Goal: Information Seeking & Learning: Learn about a topic

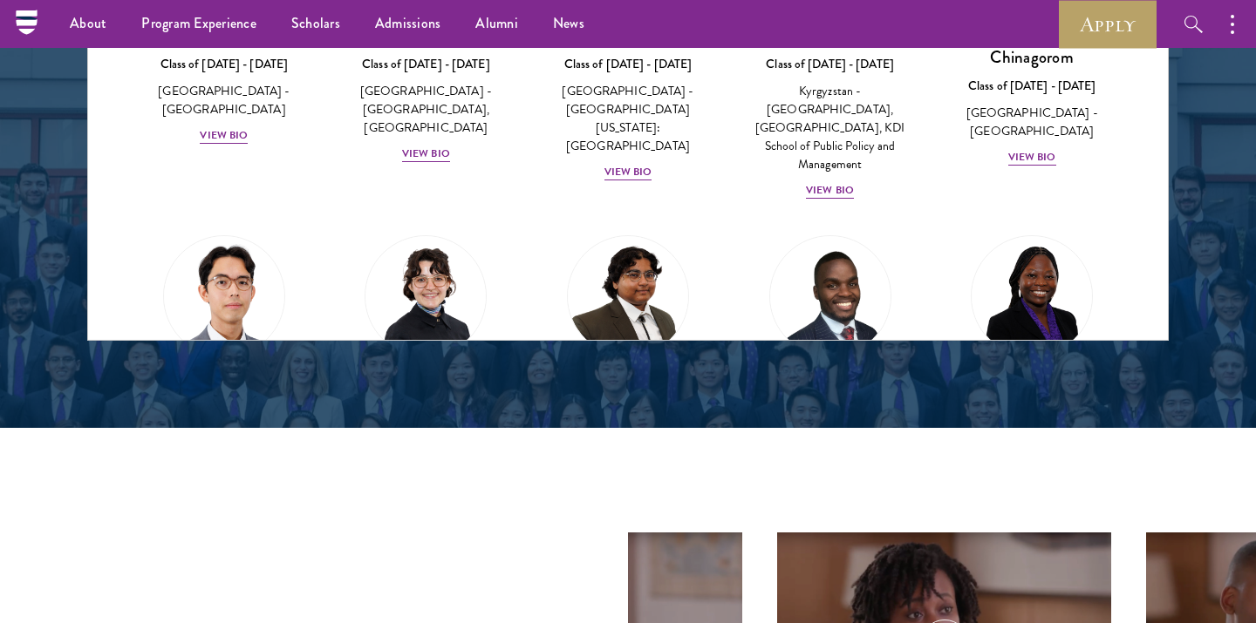
scroll to position [2361, 0]
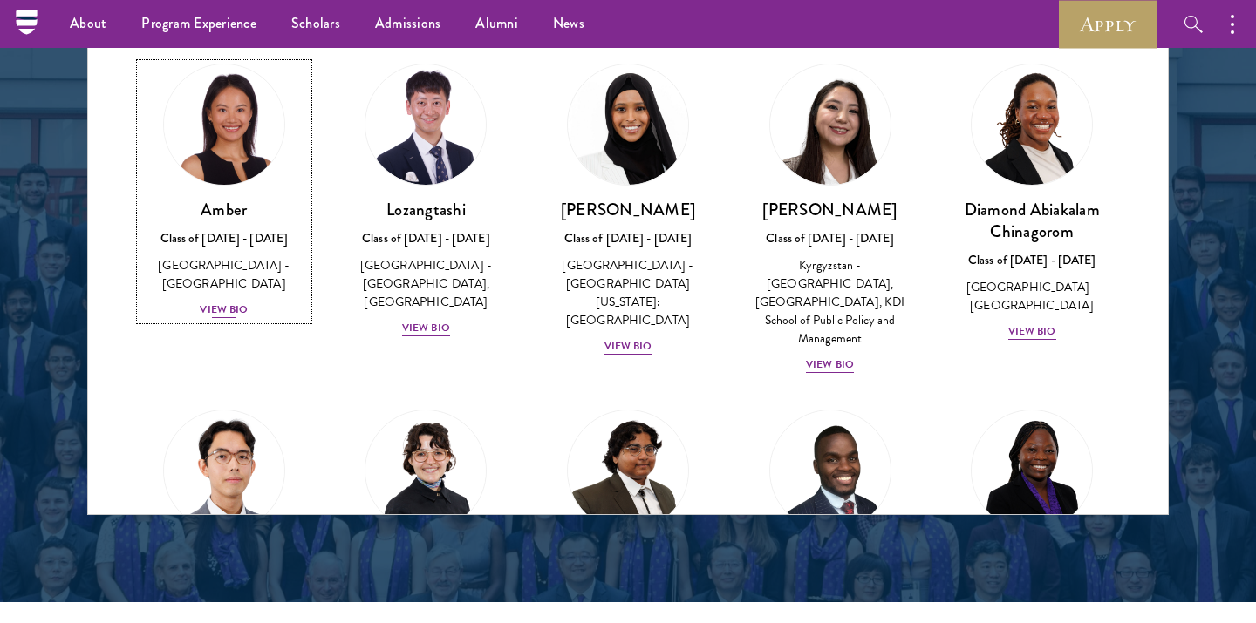
click at [217, 302] on div "View Bio" at bounding box center [224, 310] width 48 height 17
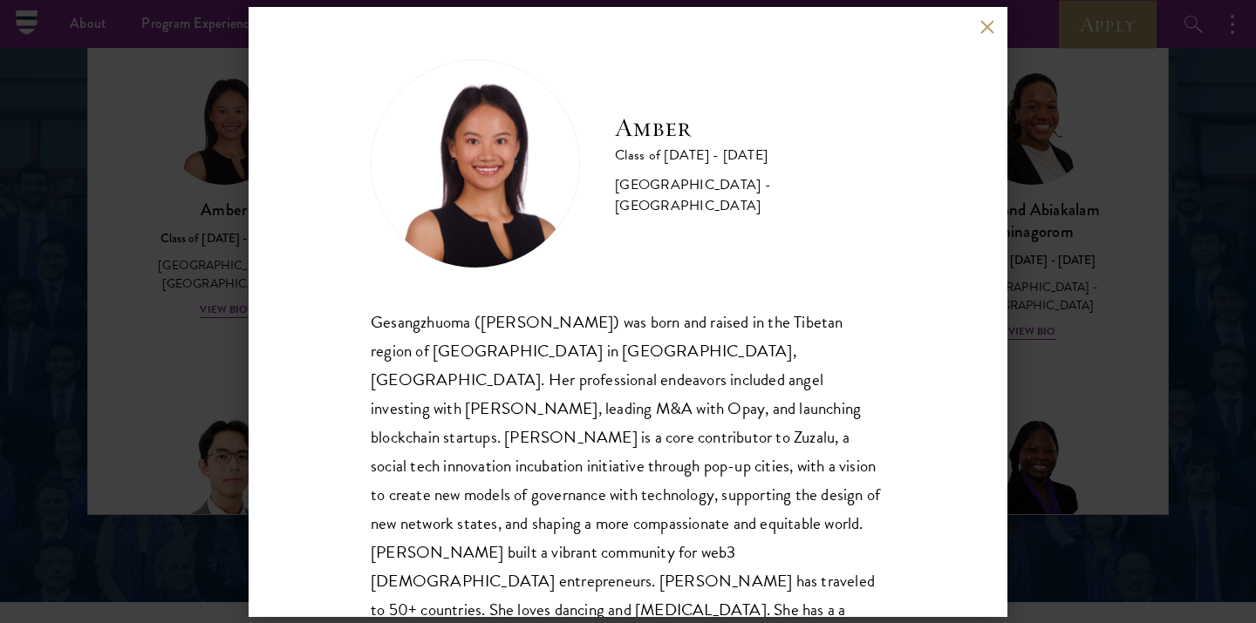
scroll to position [31, 0]
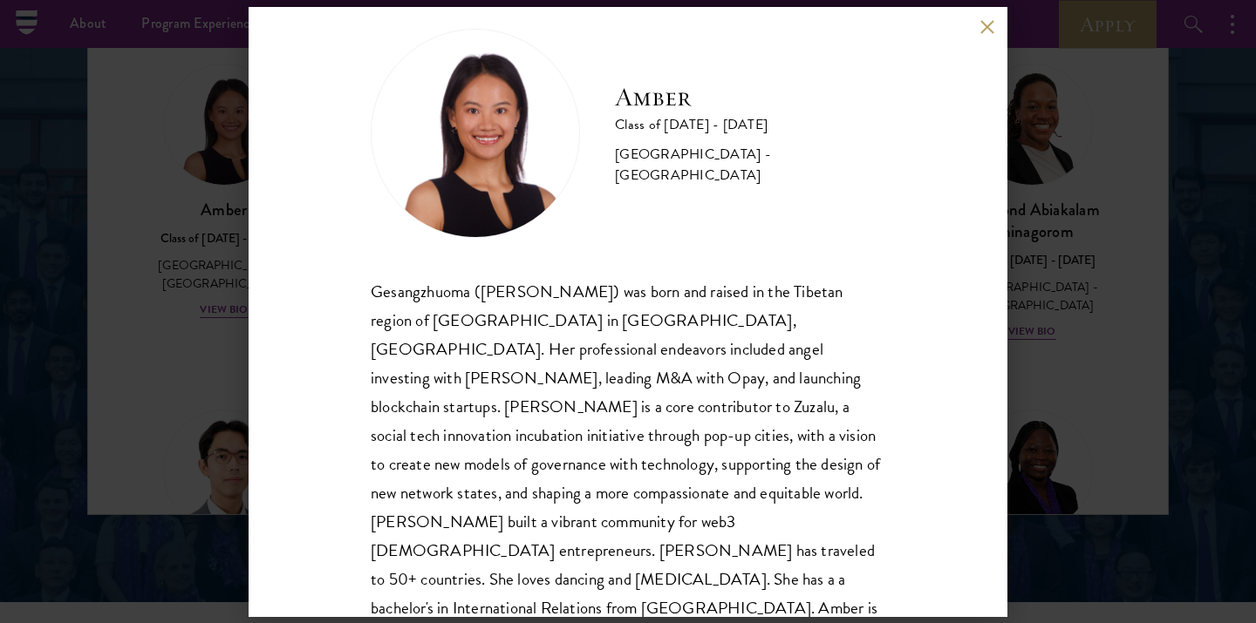
click at [203, 393] on div "Amber Class of 2025 - 2026 China - Peking University Gesangzhuoma (Amber) was b…" at bounding box center [628, 311] width 1256 height 623
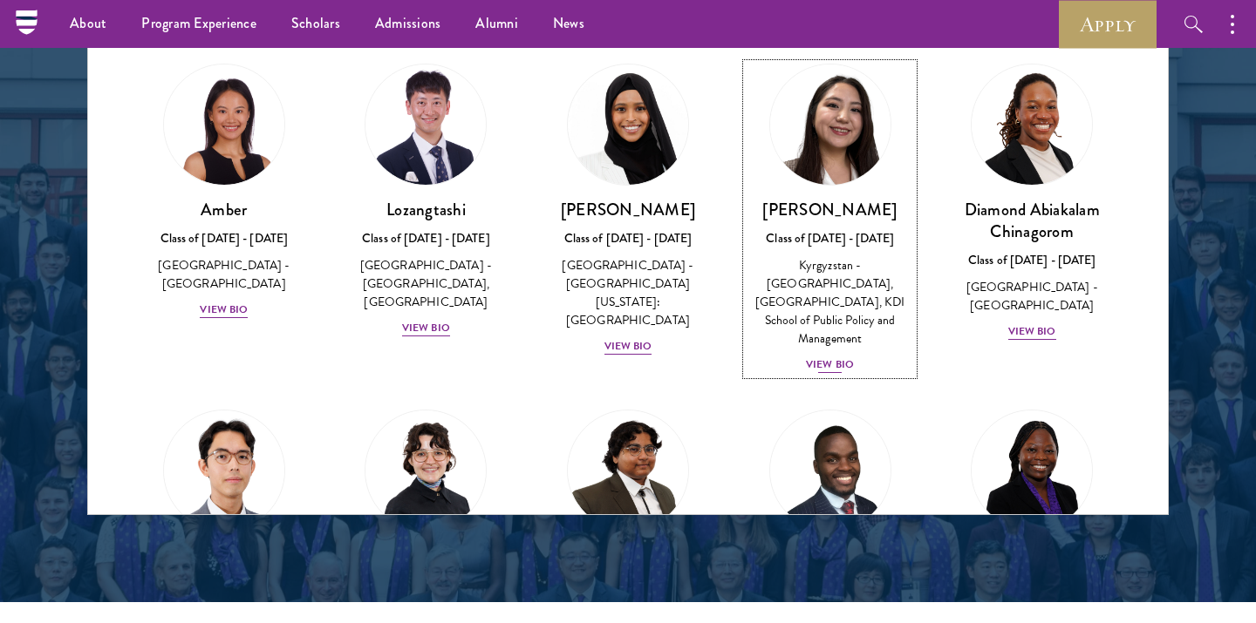
click at [823, 357] on div "View Bio" at bounding box center [830, 365] width 48 height 17
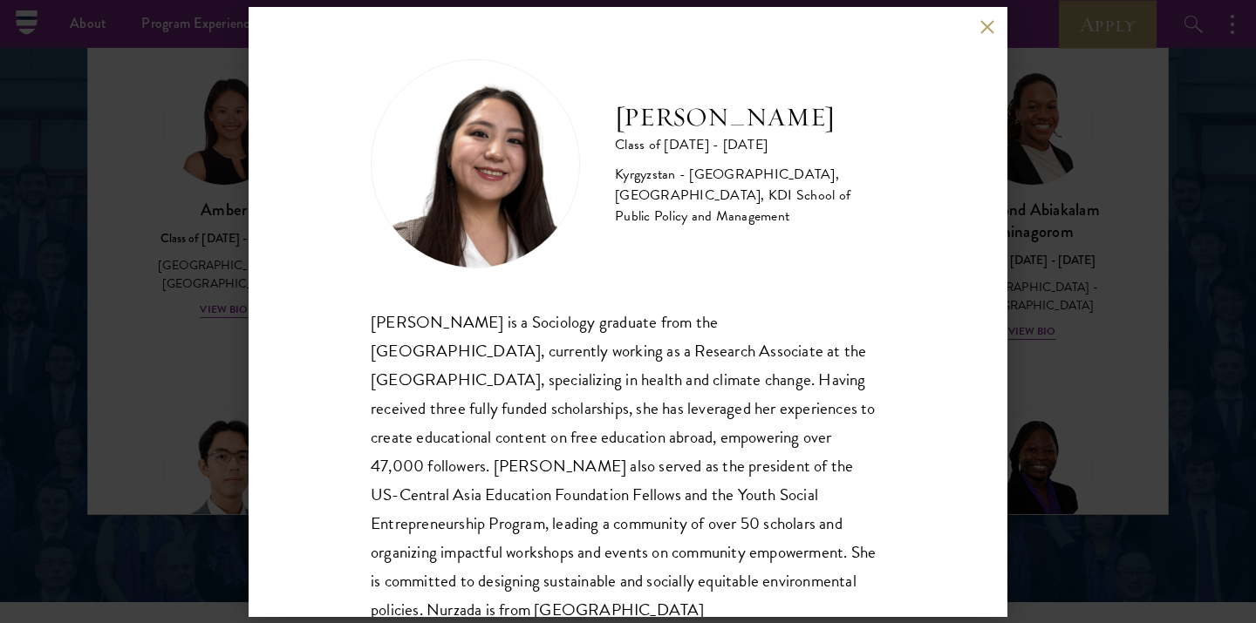
click at [827, 306] on div "Nurzada Abdivalieva Class of 2025 - 2026 Kyrgyzstan - American University of Ce…" at bounding box center [628, 342] width 514 height 566
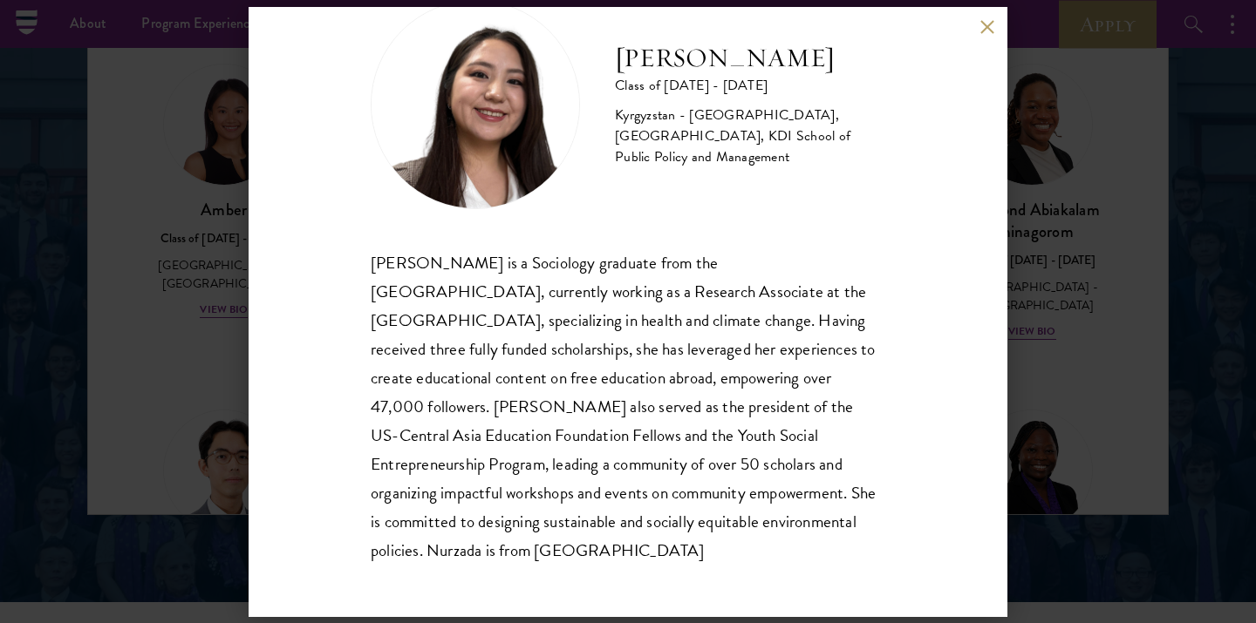
click at [769, 348] on div "Nurzada Abdivalieva is a Sociology graduate from the University of Cambridge, c…" at bounding box center [628, 407] width 514 height 317
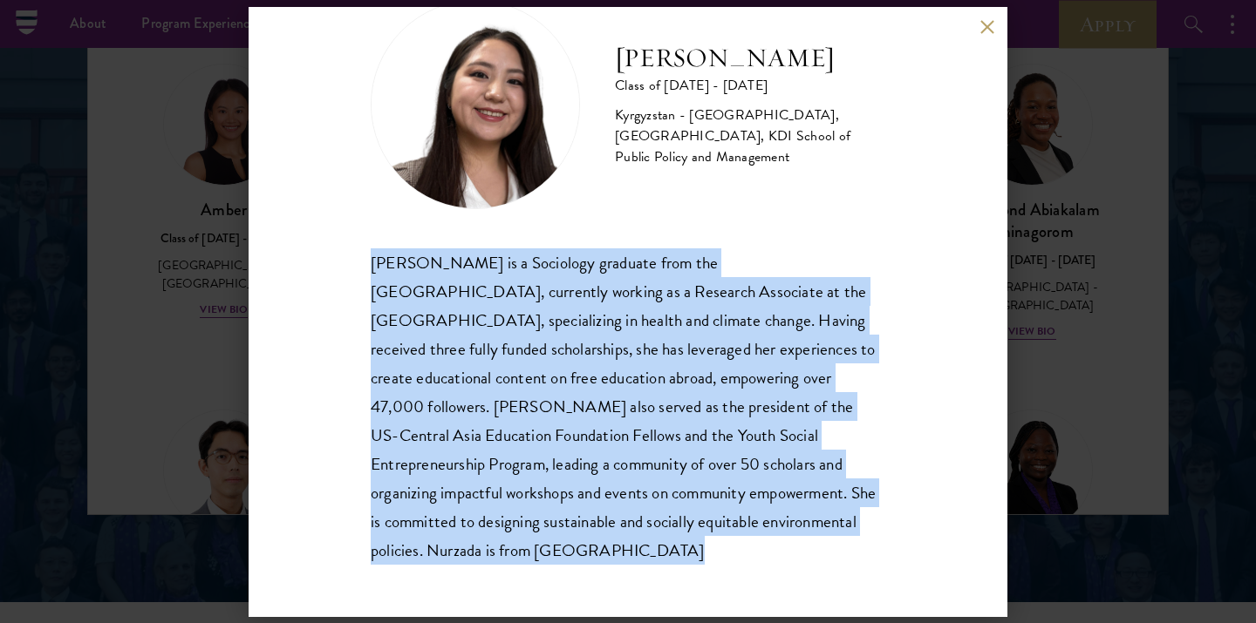
click at [769, 348] on div "Nurzada Abdivalieva is a Sociology graduate from the University of Cambridge, c…" at bounding box center [628, 407] width 514 height 317
copy body "Nurzada Abdivalieva is a Sociology graduate from the University of Cambridge, c…"
click at [987, 31] on button at bounding box center [986, 27] width 15 height 15
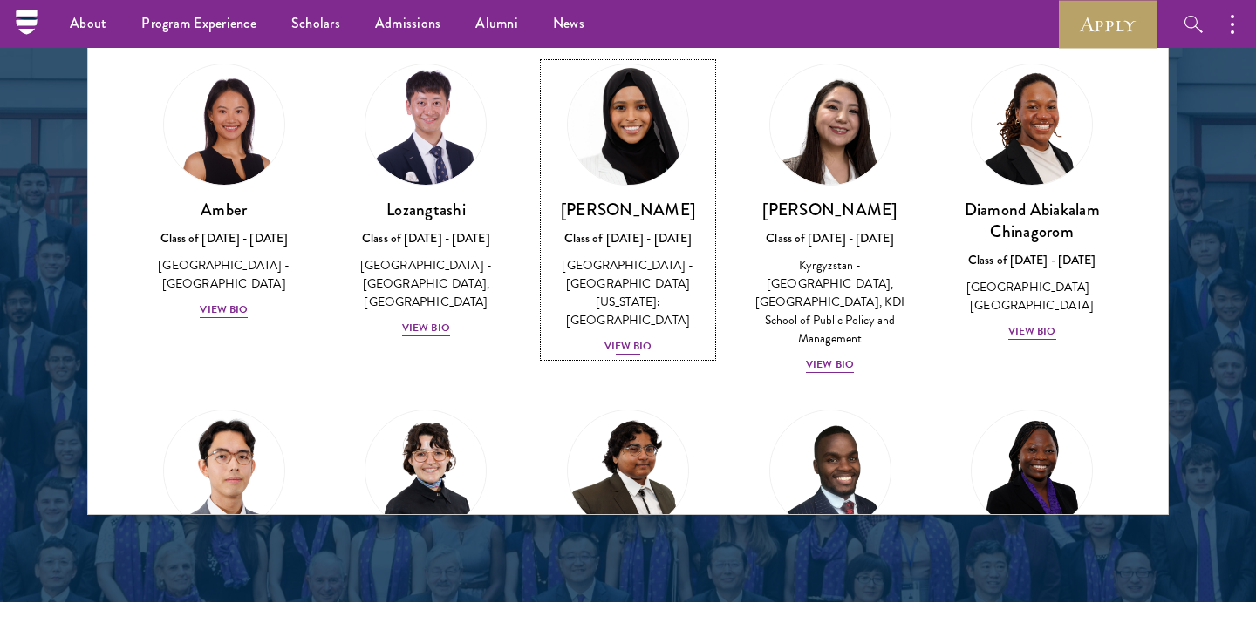
click at [637, 338] on div "View Bio" at bounding box center [628, 346] width 48 height 17
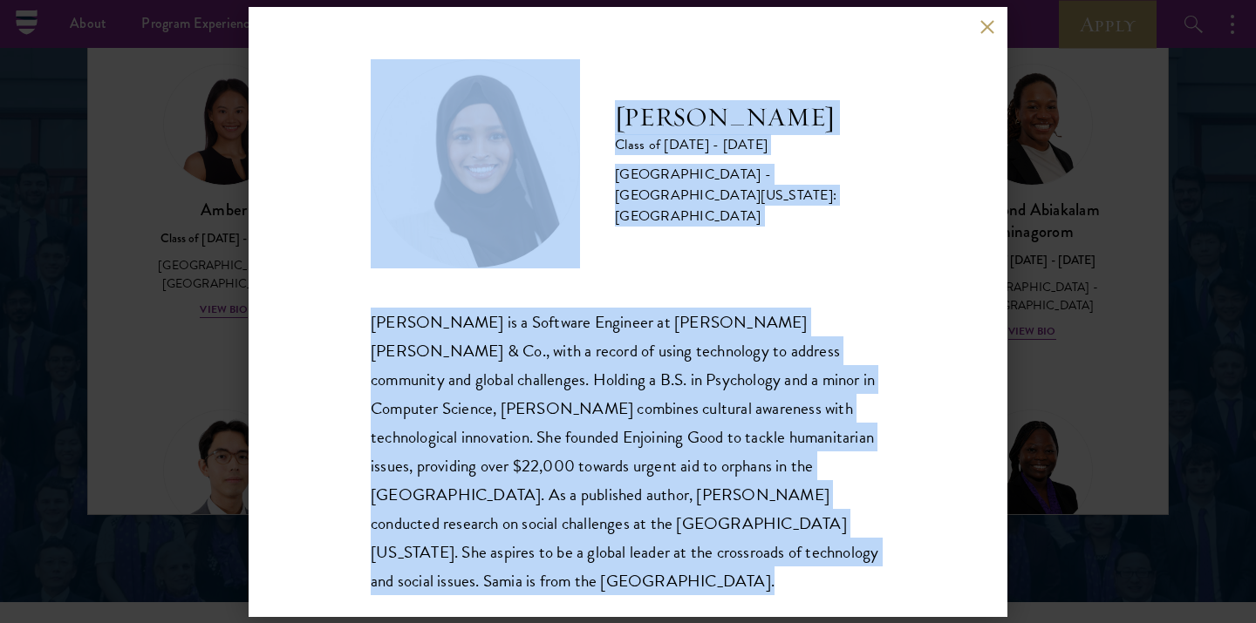
click at [677, 380] on div "Samia Abdi is a Software Engineer at JP Morgan Chase & Co., with a record of us…" at bounding box center [628, 452] width 514 height 288
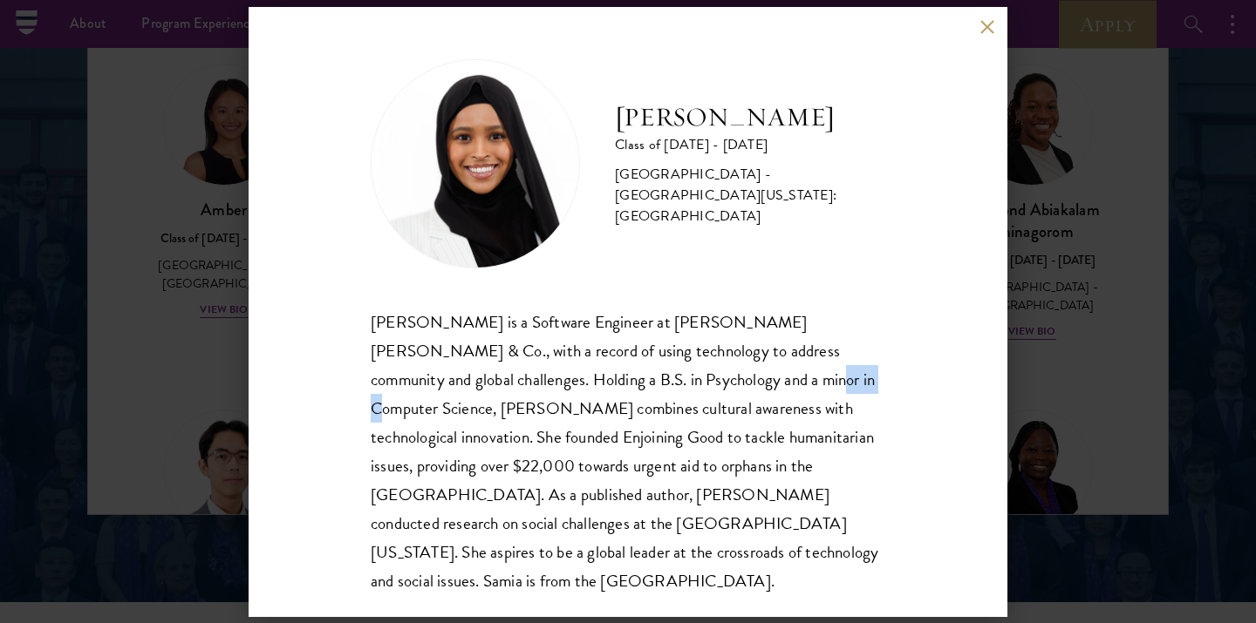
click at [677, 380] on div "Samia Abdi is a Software Engineer at JP Morgan Chase & Co., with a record of us…" at bounding box center [628, 452] width 514 height 288
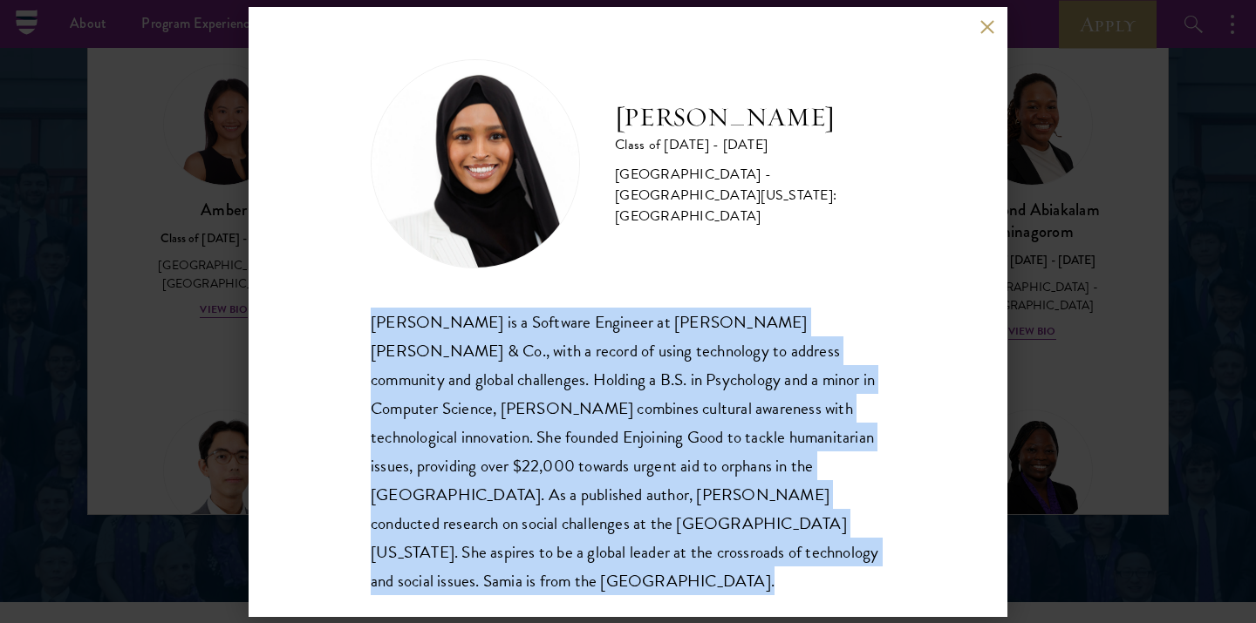
click at [677, 380] on div "Samia Abdi is a Software Engineer at JP Morgan Chase & Co., with a record of us…" at bounding box center [628, 452] width 514 height 288
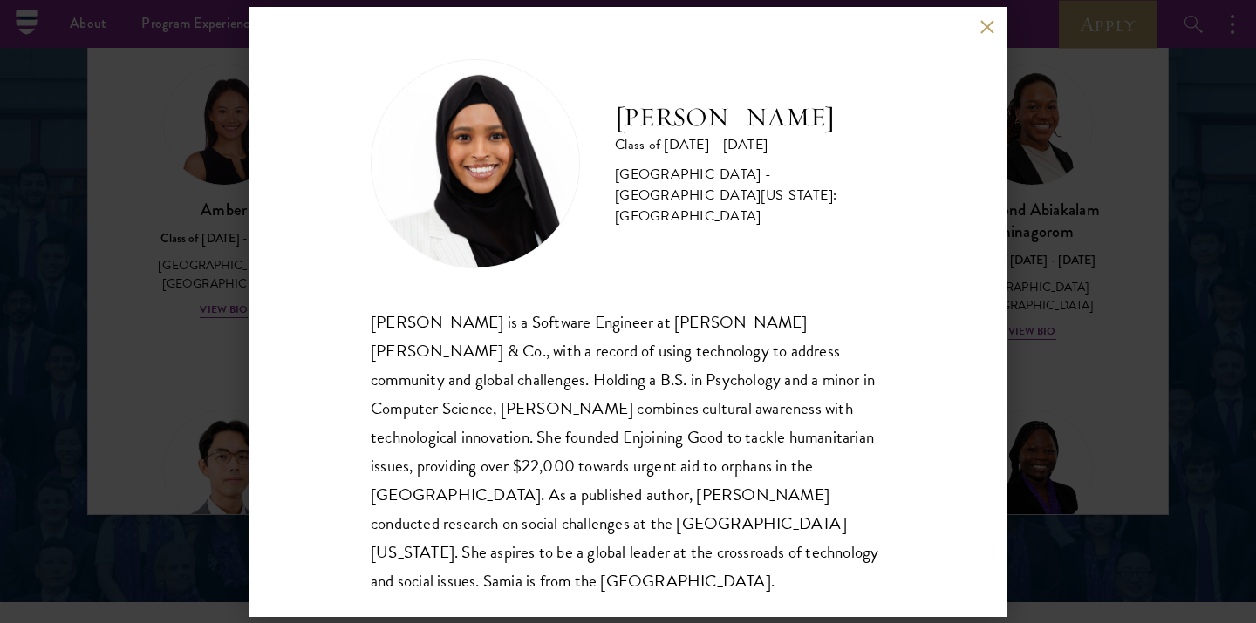
click at [1081, 133] on div "Samia Abdi Class of 2025 - 2026 United States of America - University of Minnes…" at bounding box center [628, 311] width 1256 height 623
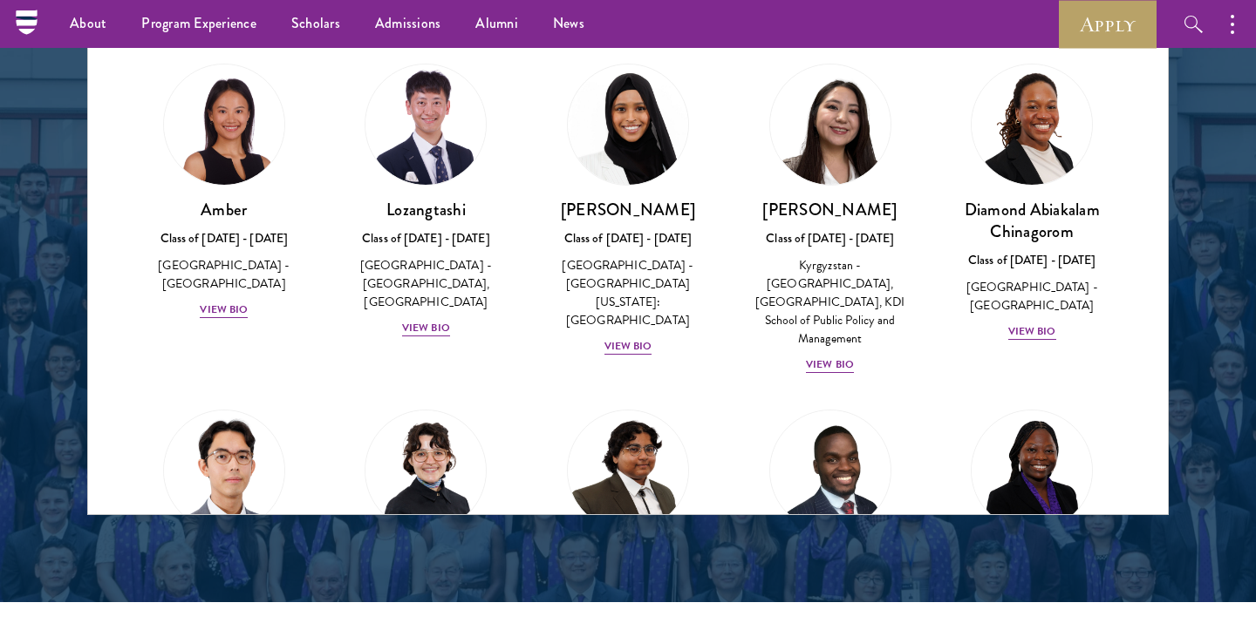
click at [1036, 289] on div "Diamond Abiakalam Chinagorom Class of 2025 - 2026 Nigeria - Mount Holyoke Colle…" at bounding box center [1031, 202] width 202 height 313
click at [1037, 324] on div "View Bio" at bounding box center [1032, 332] width 48 height 17
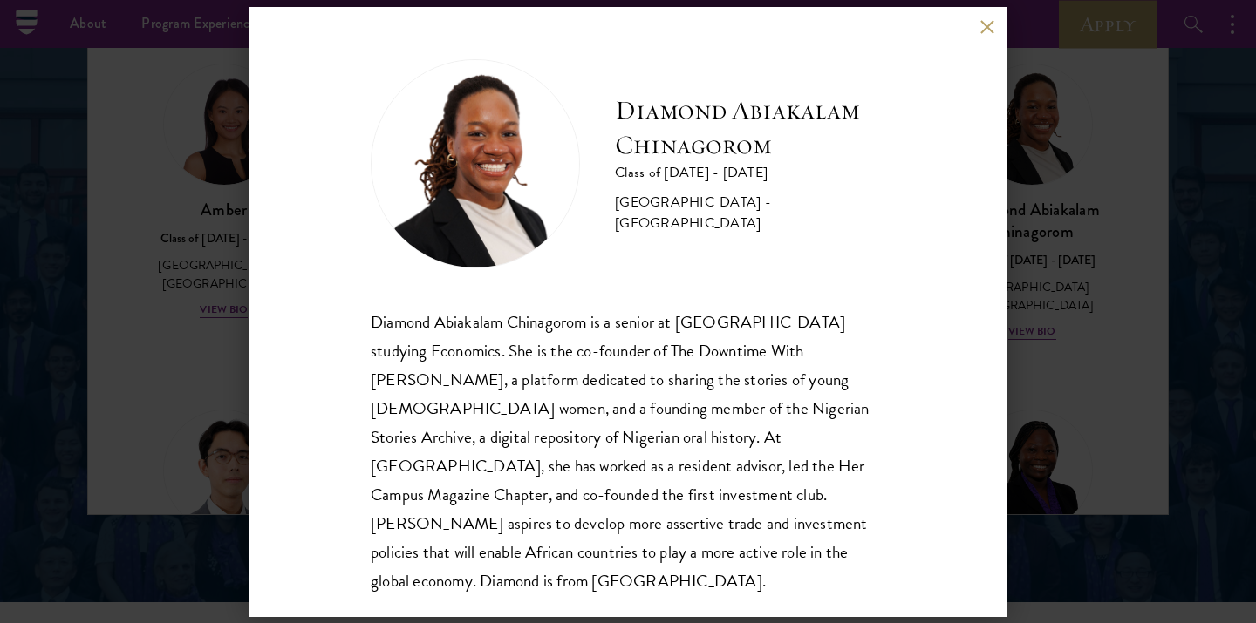
click at [1037, 275] on div "Diamond Abiakalam Chinagorom Class of 2025 - 2026 Nigeria - Mount Holyoke Colle…" at bounding box center [628, 311] width 1256 height 623
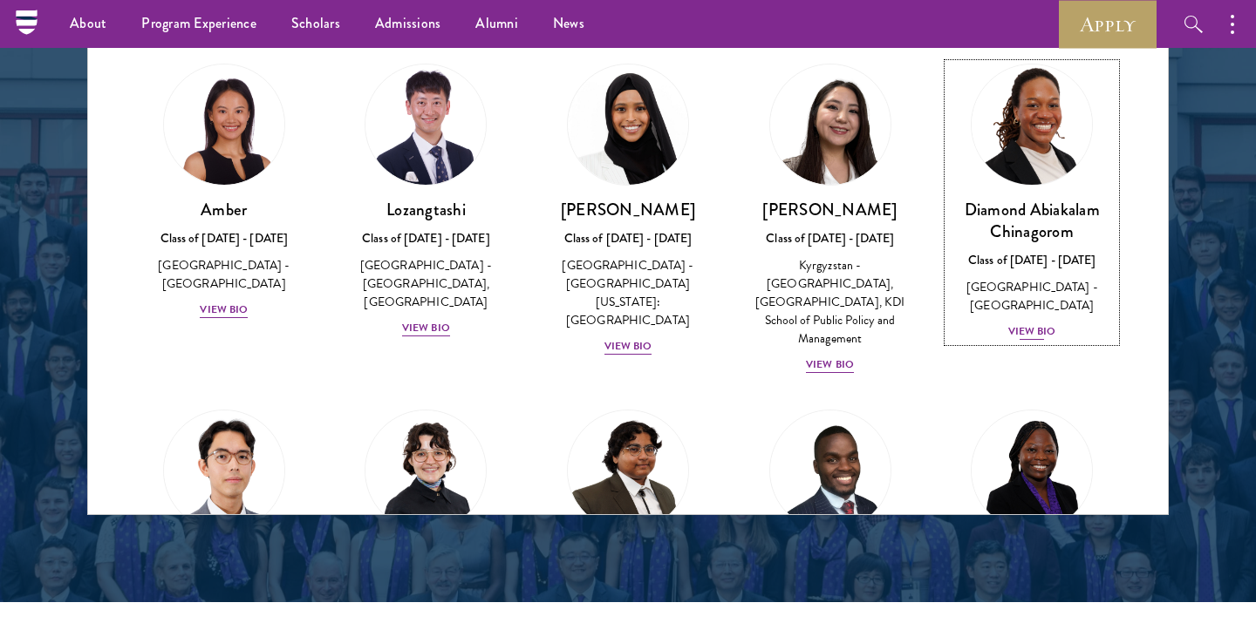
click at [1018, 264] on div "Diamond Abiakalam Chinagorom Class of 2025 - 2026 Nigeria - Mount Holyoke Colle…" at bounding box center [1031, 270] width 167 height 143
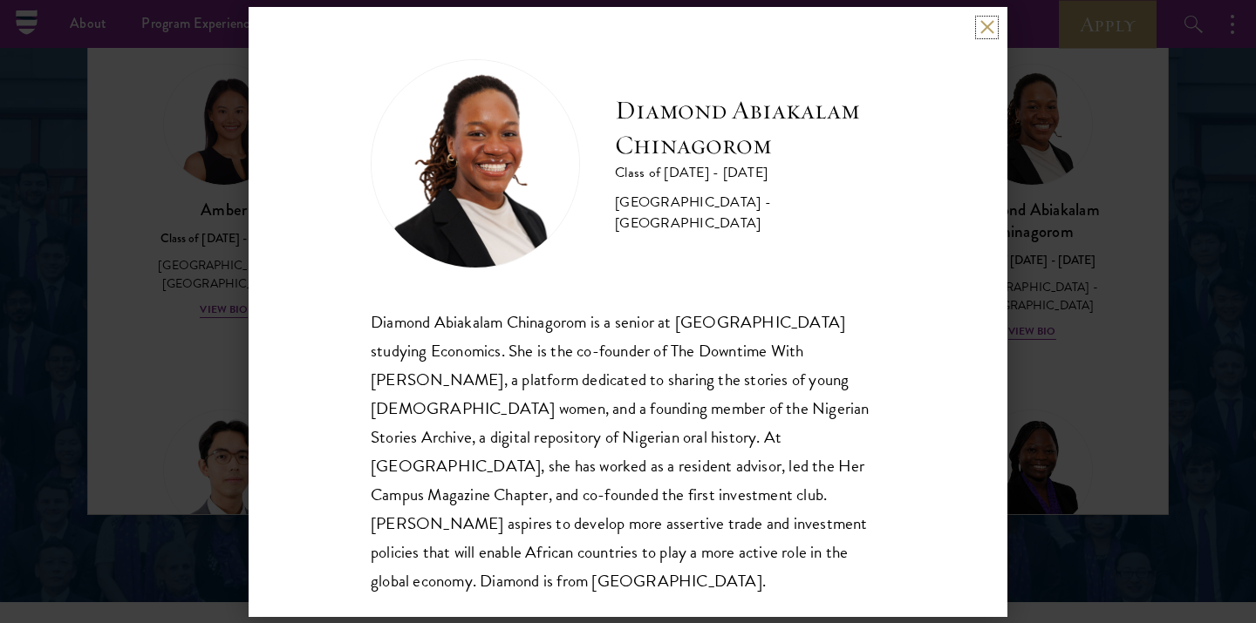
click at [985, 32] on button at bounding box center [986, 27] width 15 height 15
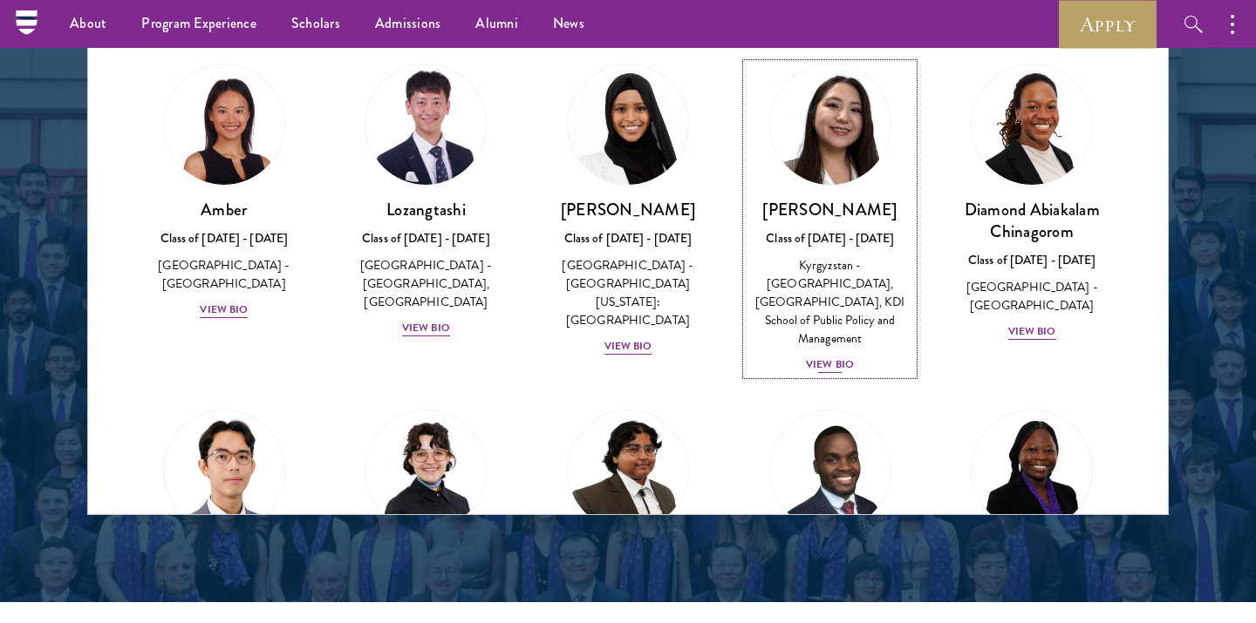
click at [821, 357] on div "View Bio" at bounding box center [830, 365] width 48 height 17
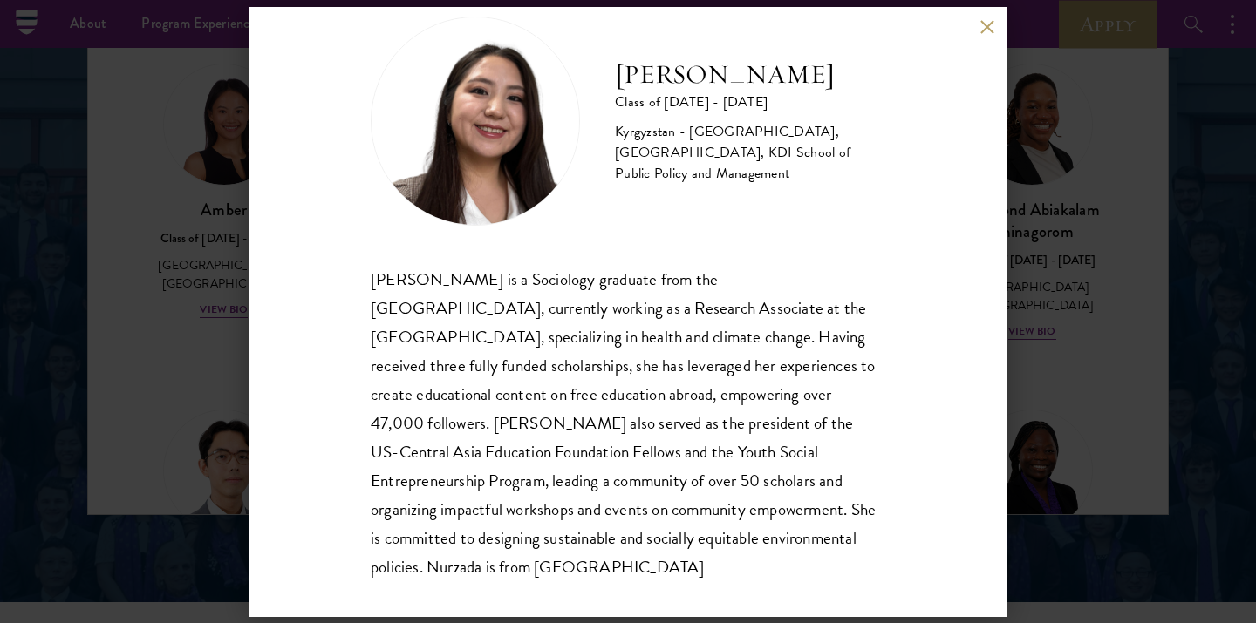
scroll to position [48, 0]
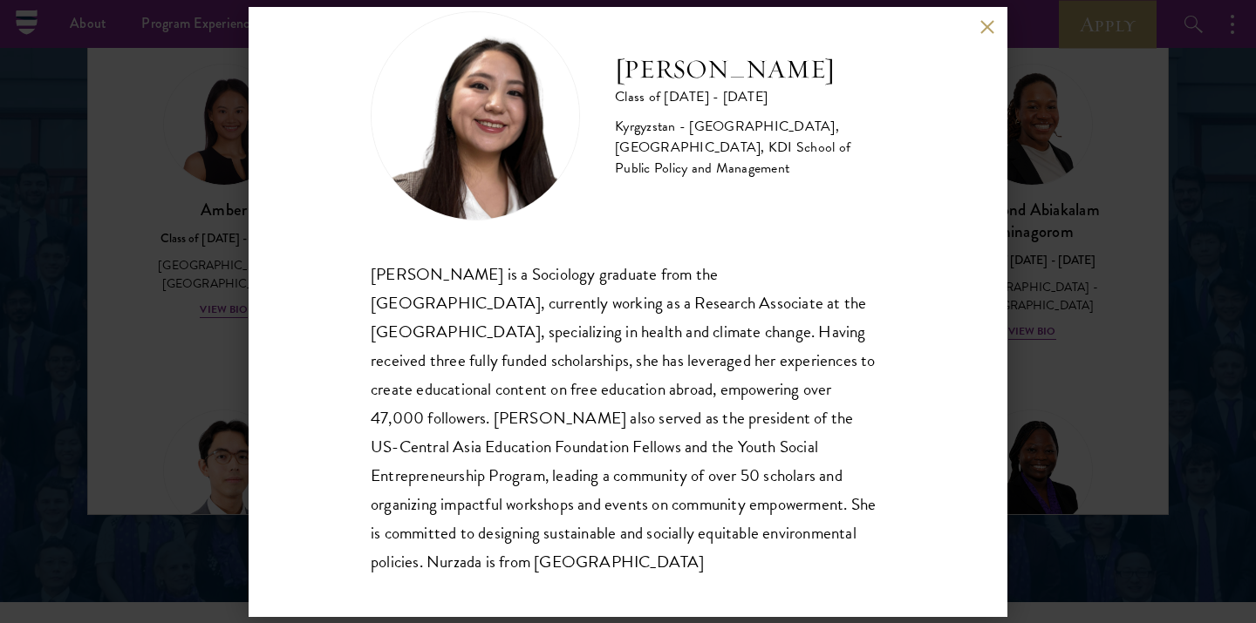
click at [197, 400] on div "Nurzada Abdivalieva Class of 2025 - 2026 Kyrgyzstan - American University of Ce…" at bounding box center [628, 311] width 1256 height 623
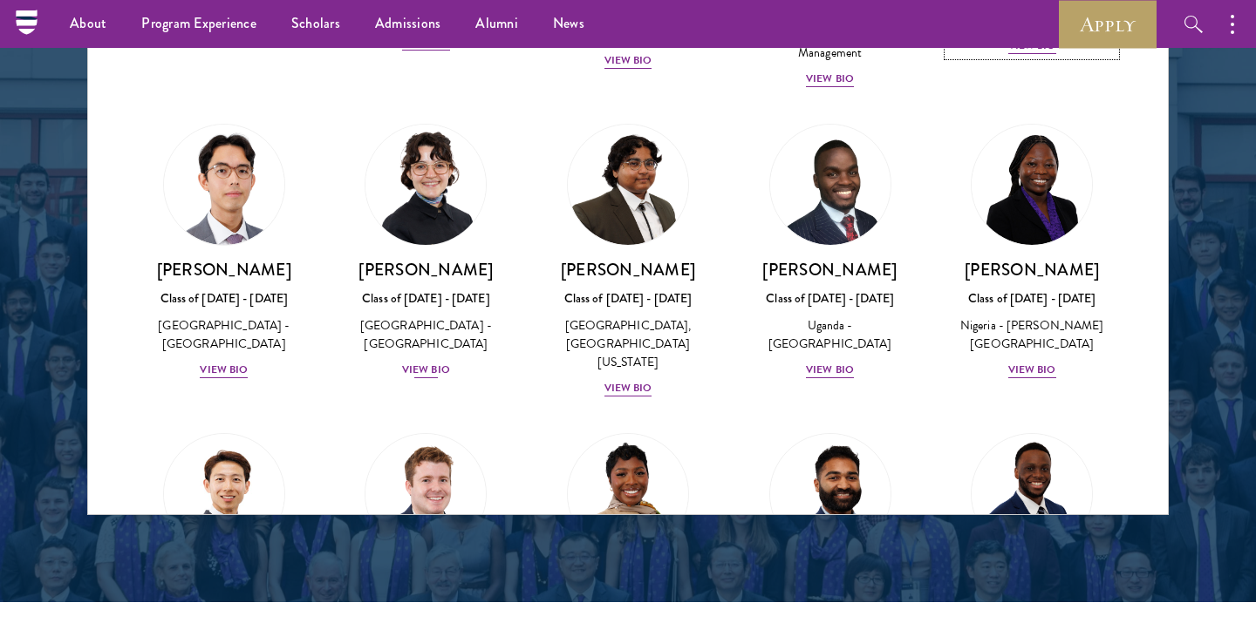
scroll to position [288, 0]
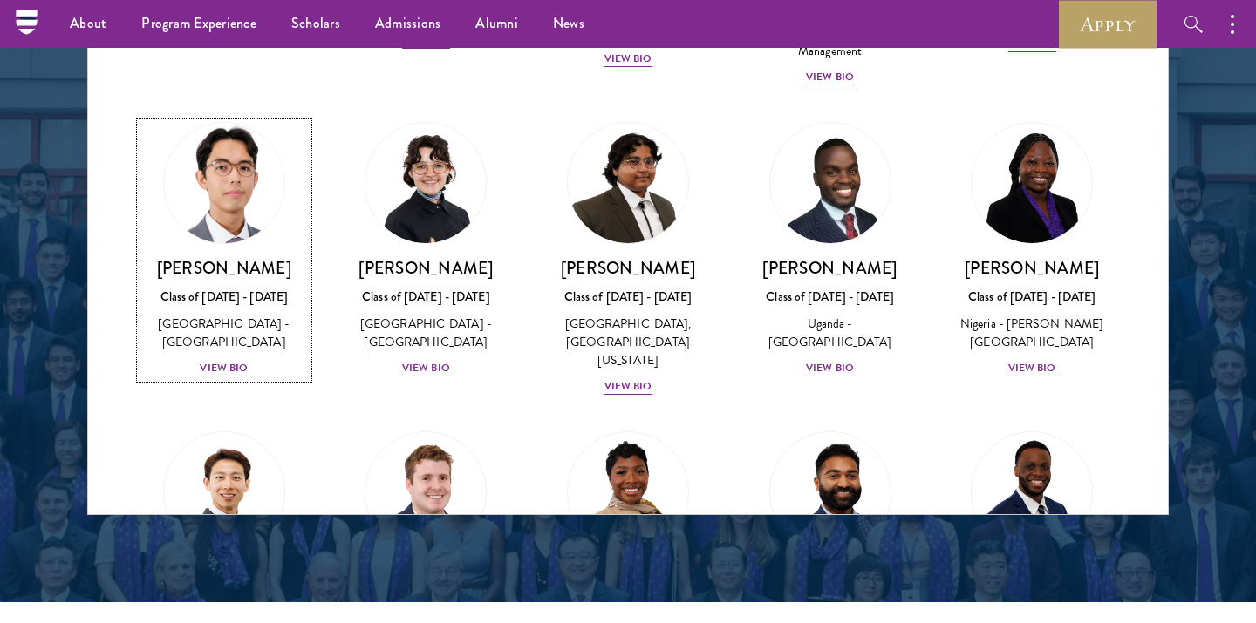
click at [219, 360] on div "View Bio" at bounding box center [224, 368] width 48 height 17
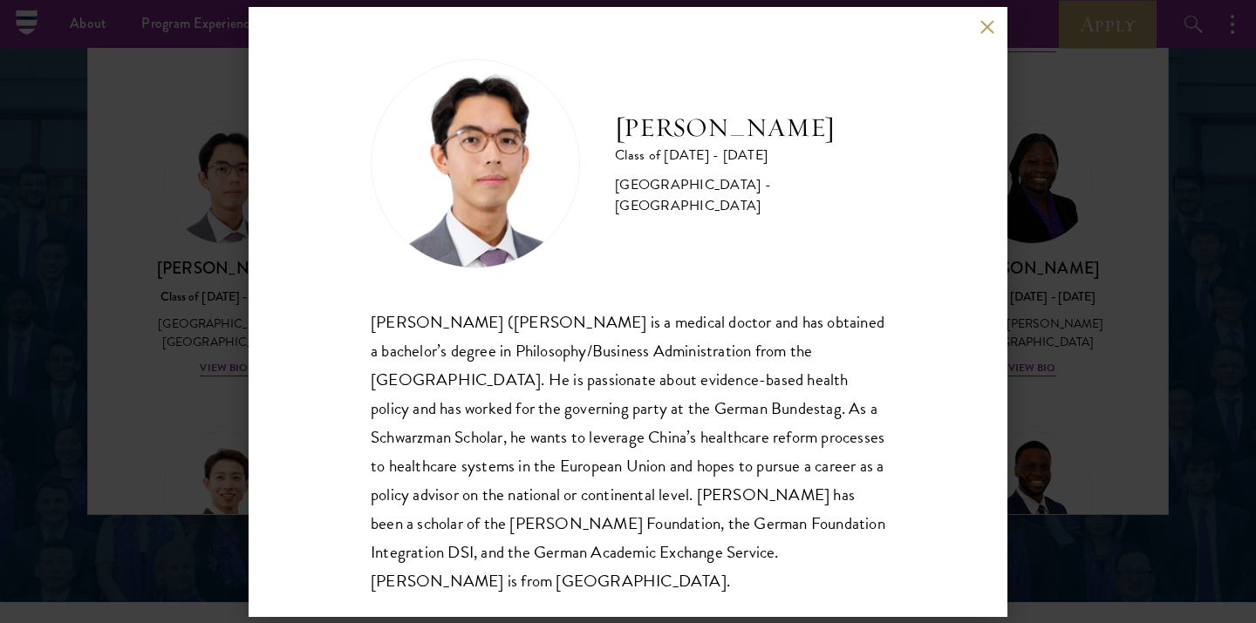
scroll to position [2, 0]
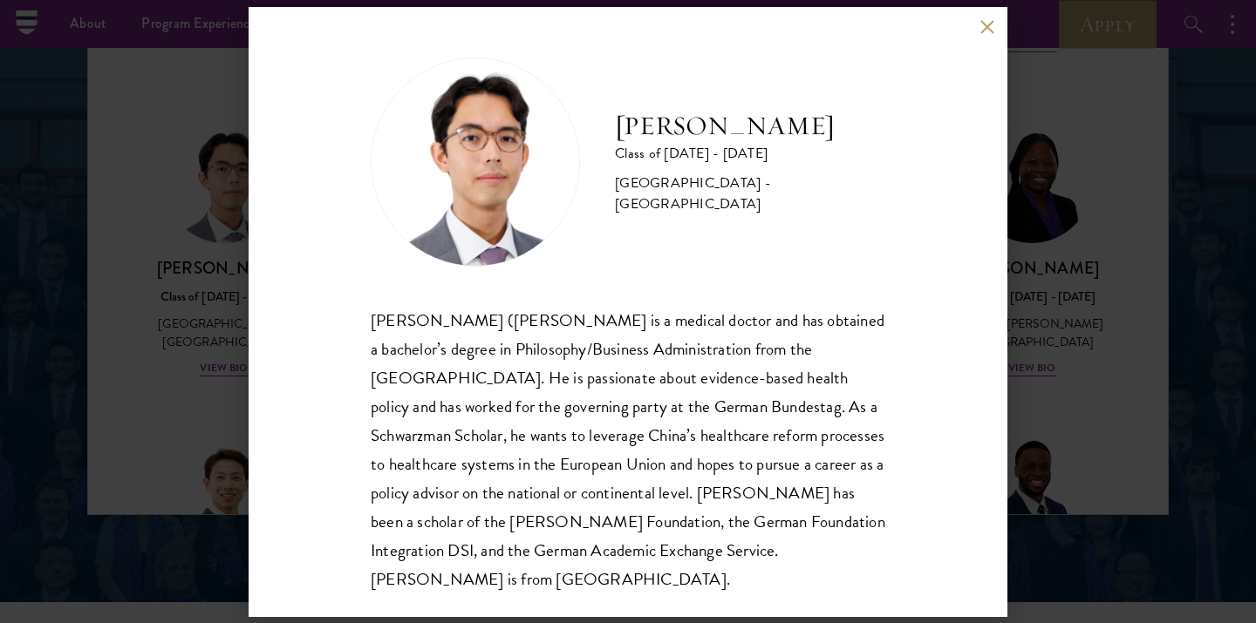
click at [203, 301] on div "Jason Adelhoefer Class of 2025 - 2026 Germany - Berlin Humboldt University Sieg…" at bounding box center [628, 311] width 1256 height 623
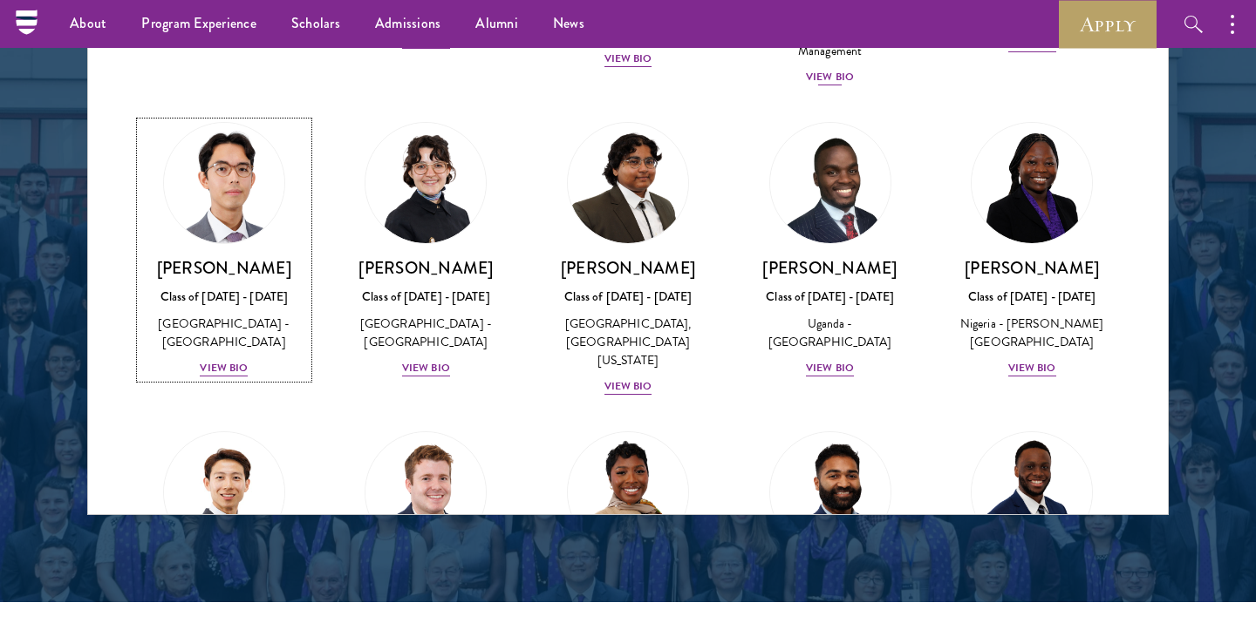
scroll to position [133, 0]
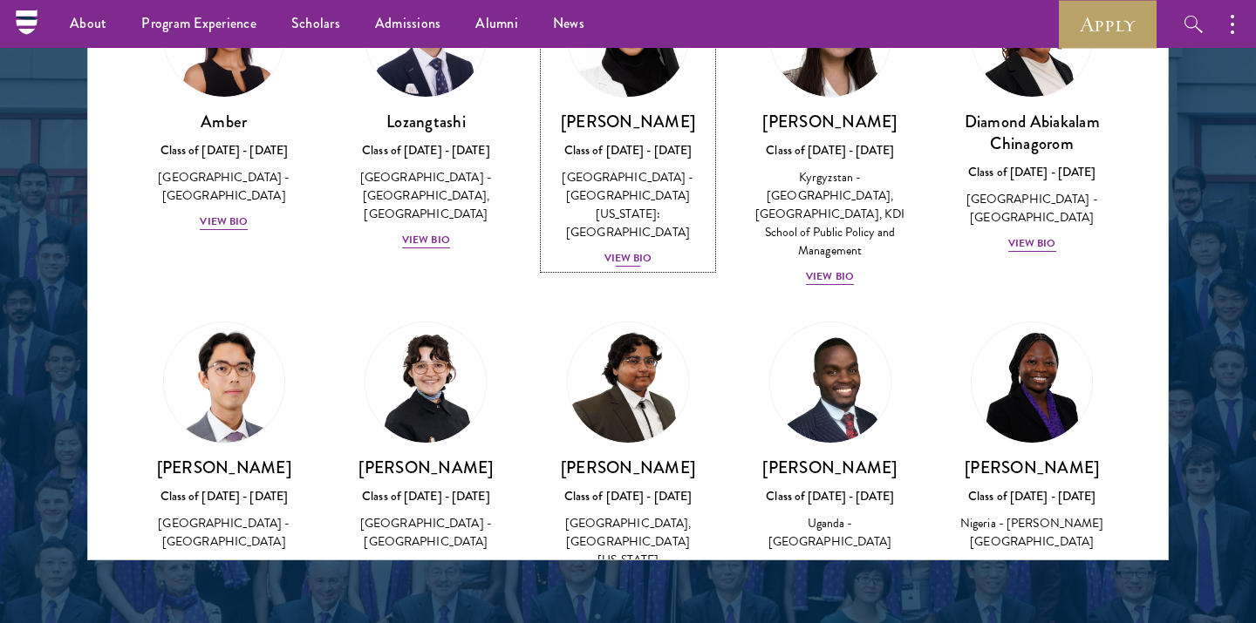
click at [635, 250] on div "View Bio" at bounding box center [628, 258] width 48 height 17
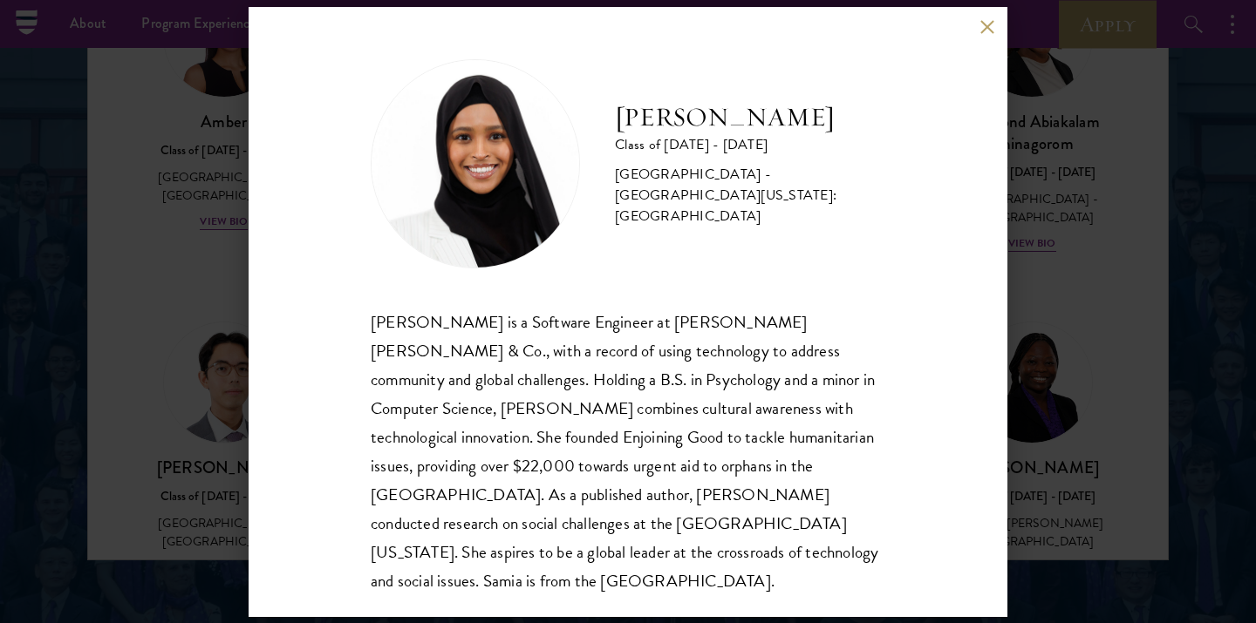
scroll to position [2, 0]
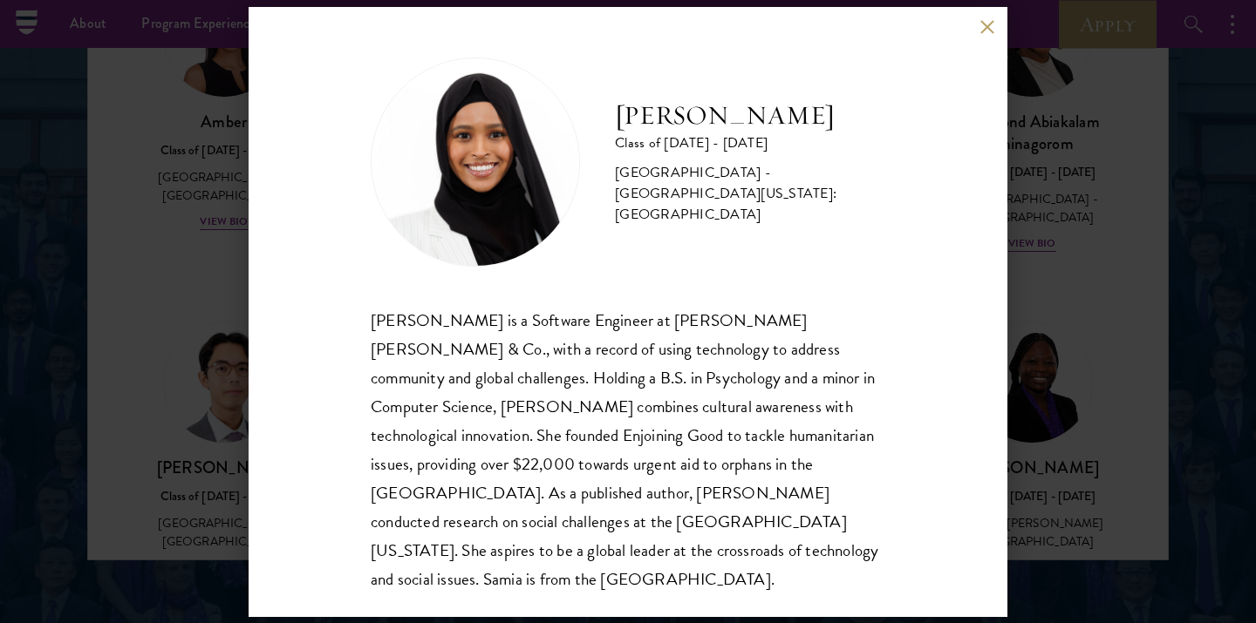
click at [1093, 183] on div "Samia Abdi Class of 2025 - 2026 United States of America - University of Minnes…" at bounding box center [628, 311] width 1256 height 623
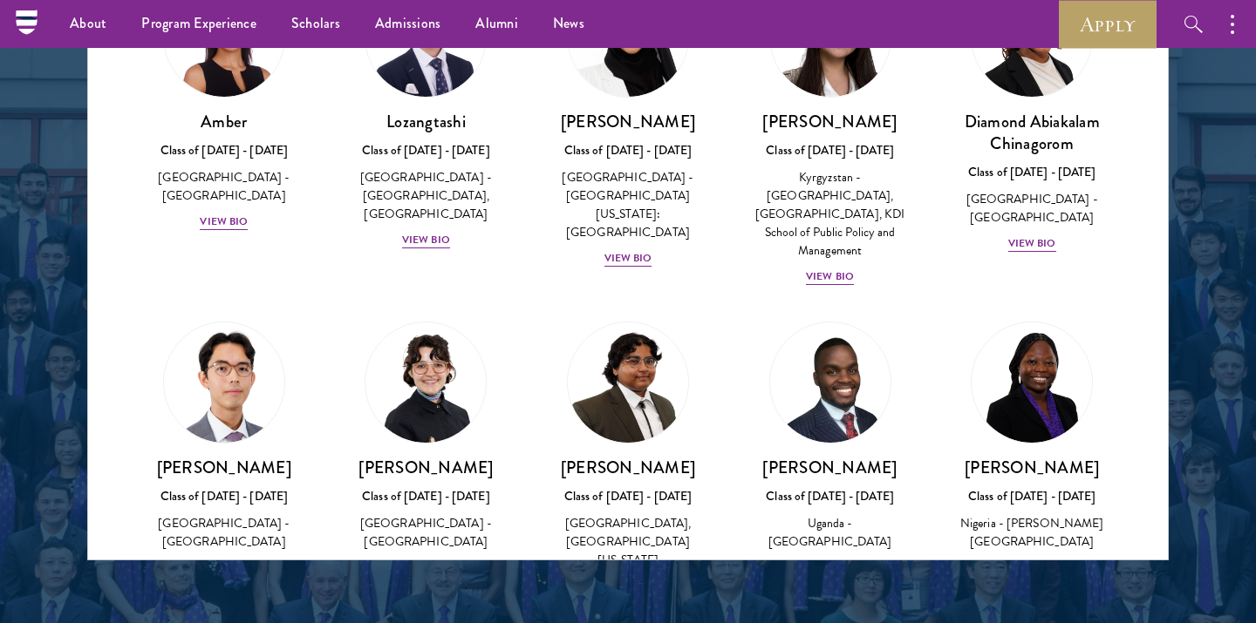
click at [988, 19] on div "About Overview Leadership Donors Program Experience Overview Curriculum Student…" at bounding box center [628, 24] width 1256 height 48
click at [427, 457] on div "Victoria Agostini Class of 2025 - 2026 United States of America - Pomona Colleg…" at bounding box center [426, 517] width 167 height 121
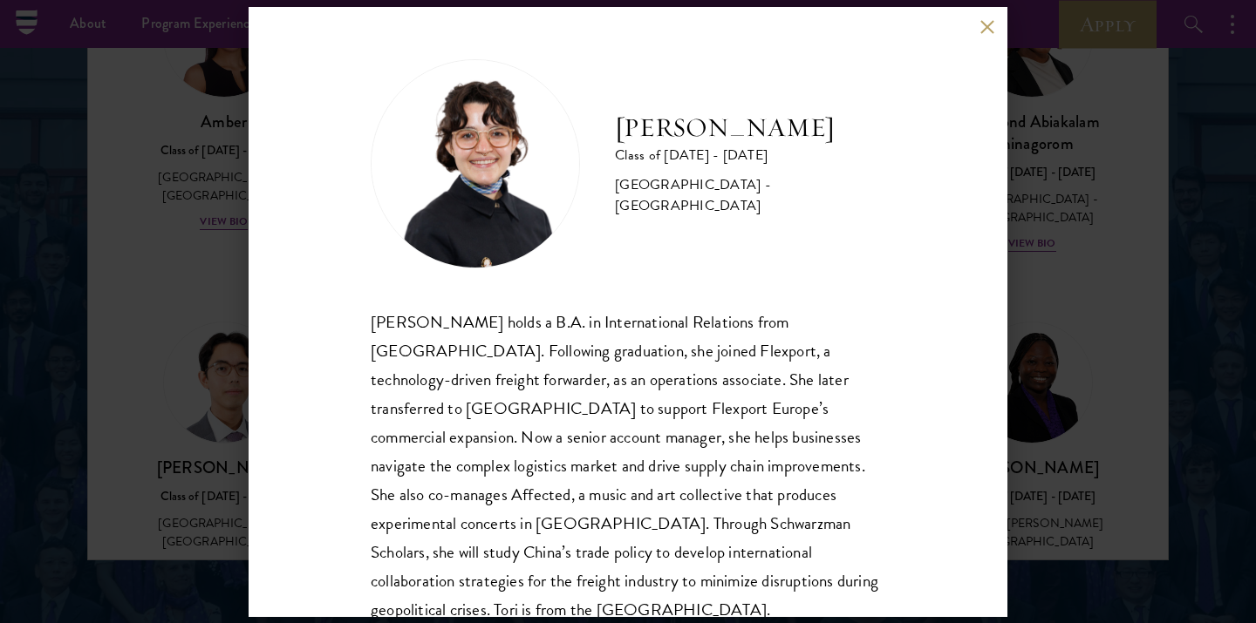
click at [426, 359] on div "[PERSON_NAME] holds a B.A. in International Relations from [GEOGRAPHIC_DATA]. F…" at bounding box center [628, 466] width 514 height 317
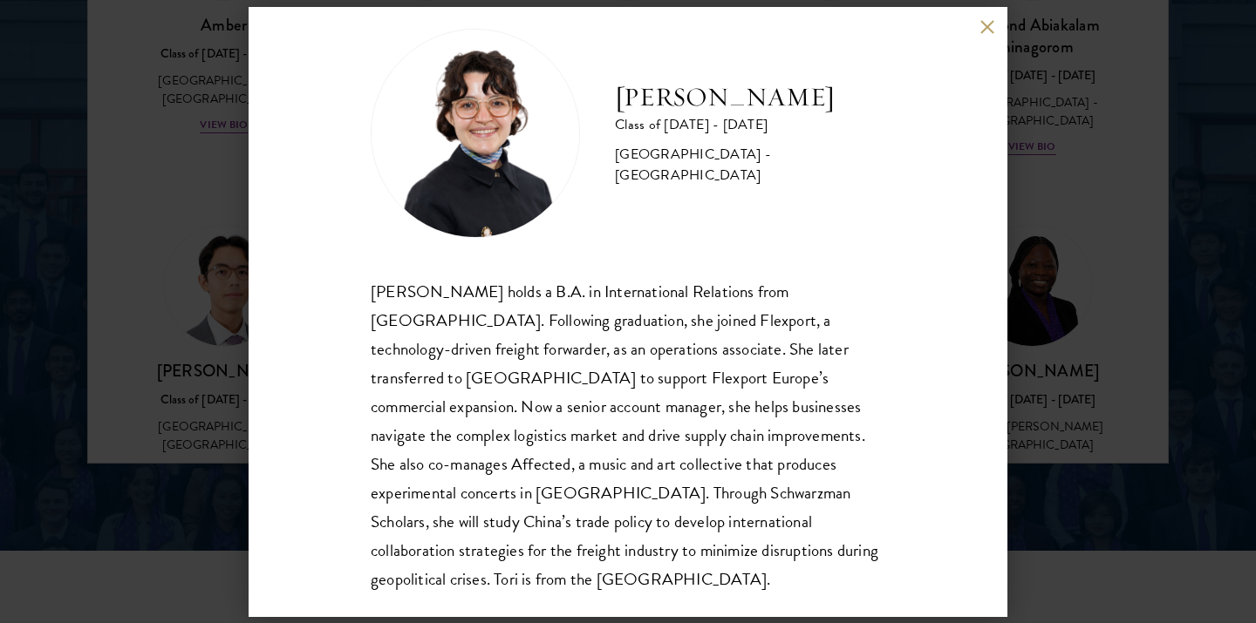
scroll to position [2470, 0]
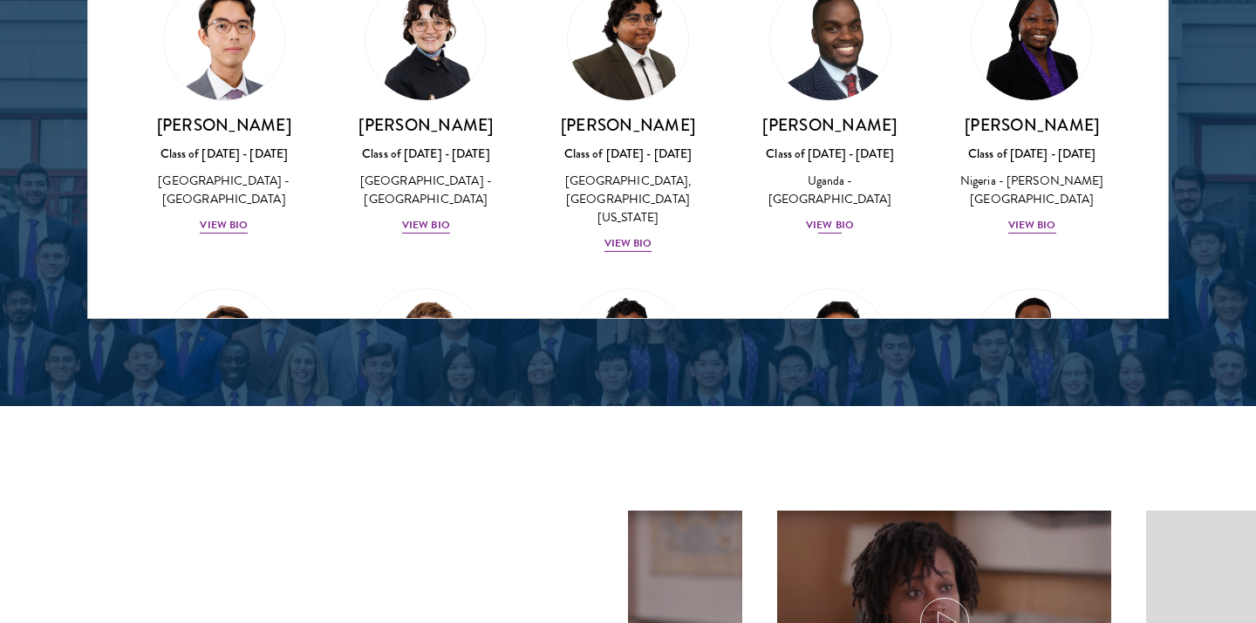
scroll to position [250, 0]
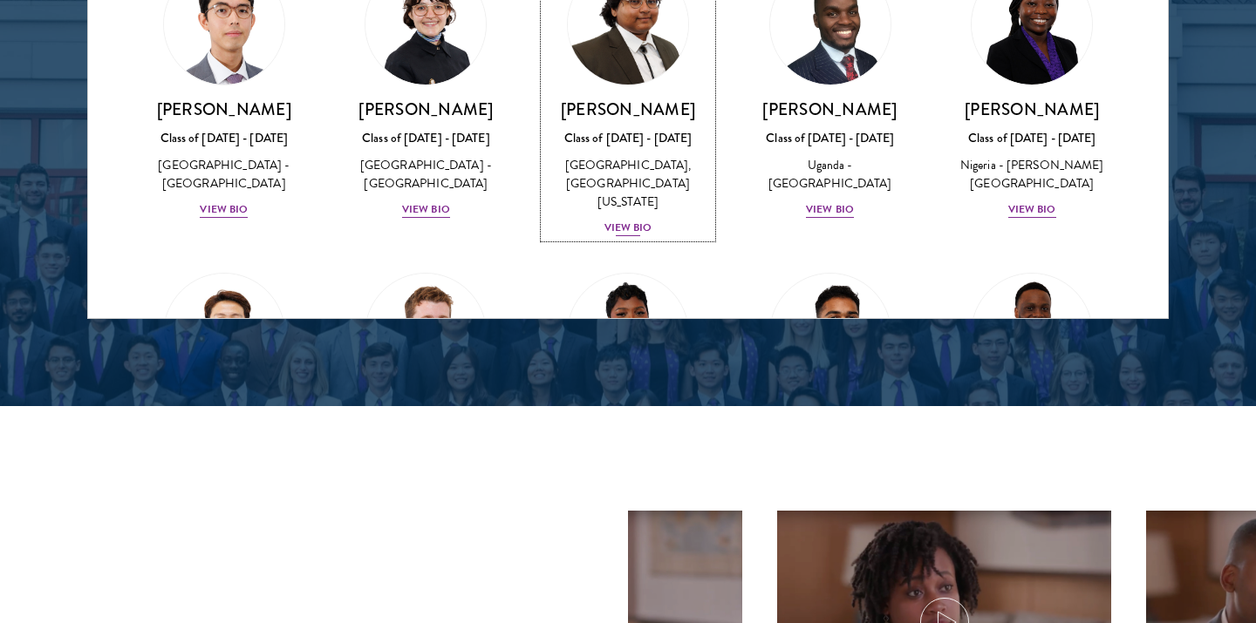
click at [635, 220] on div "View Bio" at bounding box center [628, 228] width 48 height 17
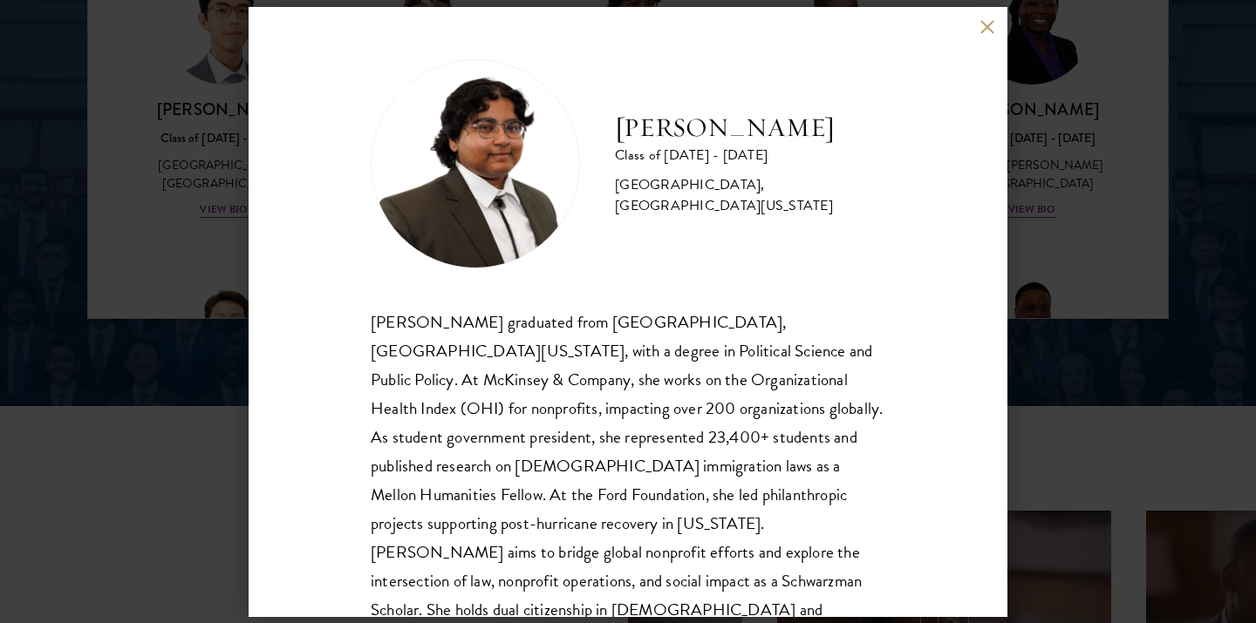
scroll to position [31, 0]
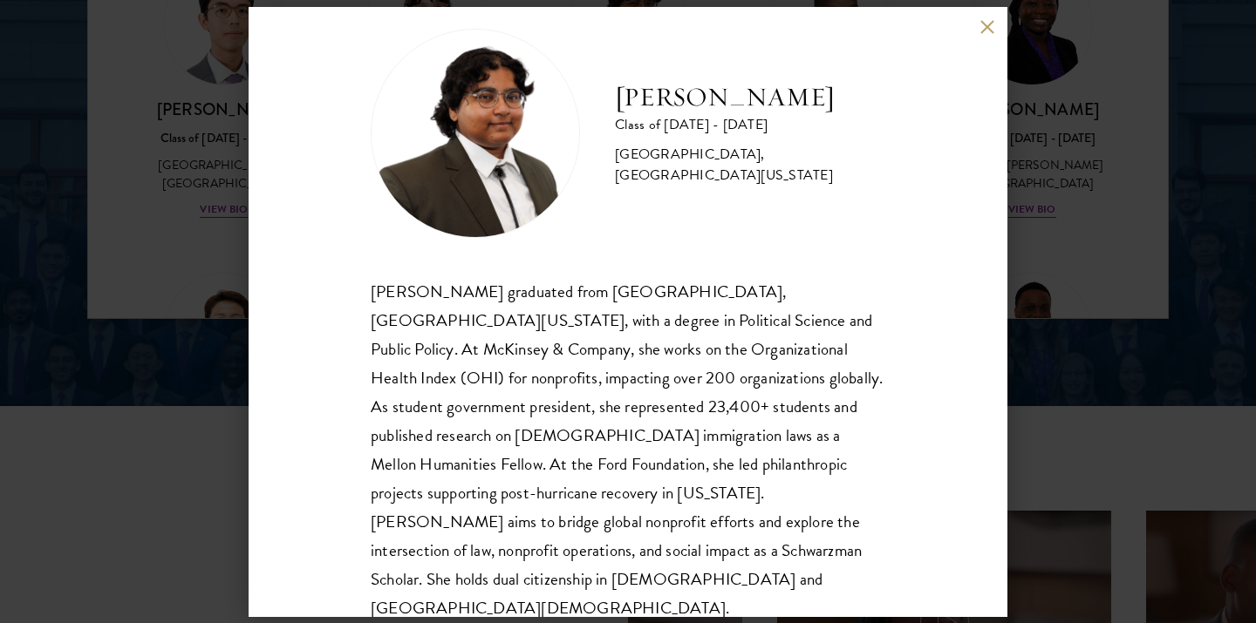
click at [657, 294] on div "Ariana Ahmed graduated from Hunter College, City University of New York, with a…" at bounding box center [628, 450] width 514 height 346
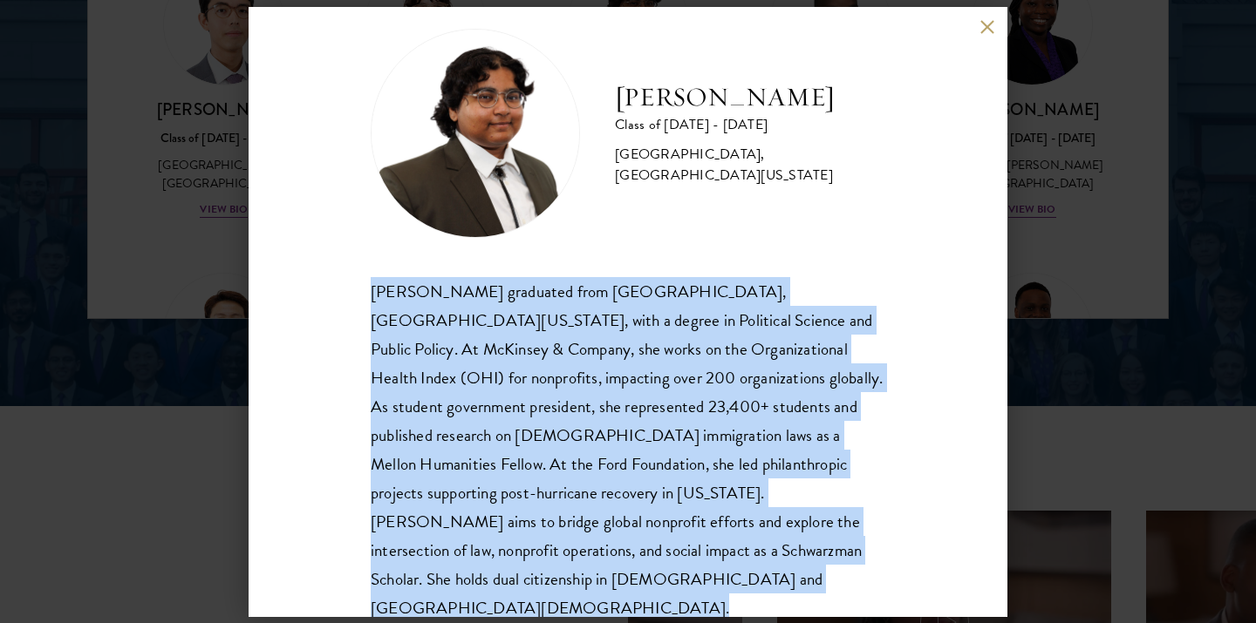
click at [657, 294] on div "Ariana Ahmed graduated from Hunter College, City University of New York, with a…" at bounding box center [628, 450] width 514 height 346
copy body "Ariana Ahmed graduated from Hunter College, City University of New York, with a…"
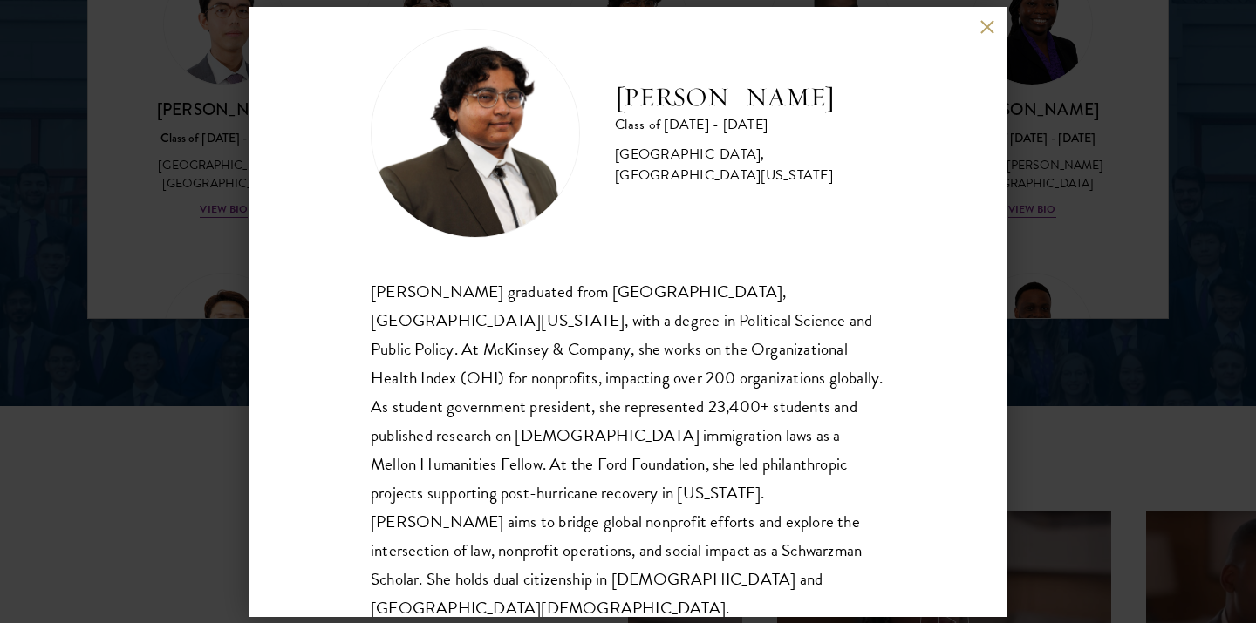
click at [196, 276] on div "Ariana Ahmed Class of 2025 - 2026 United States of America - Hunter College, Th…" at bounding box center [628, 311] width 1256 height 623
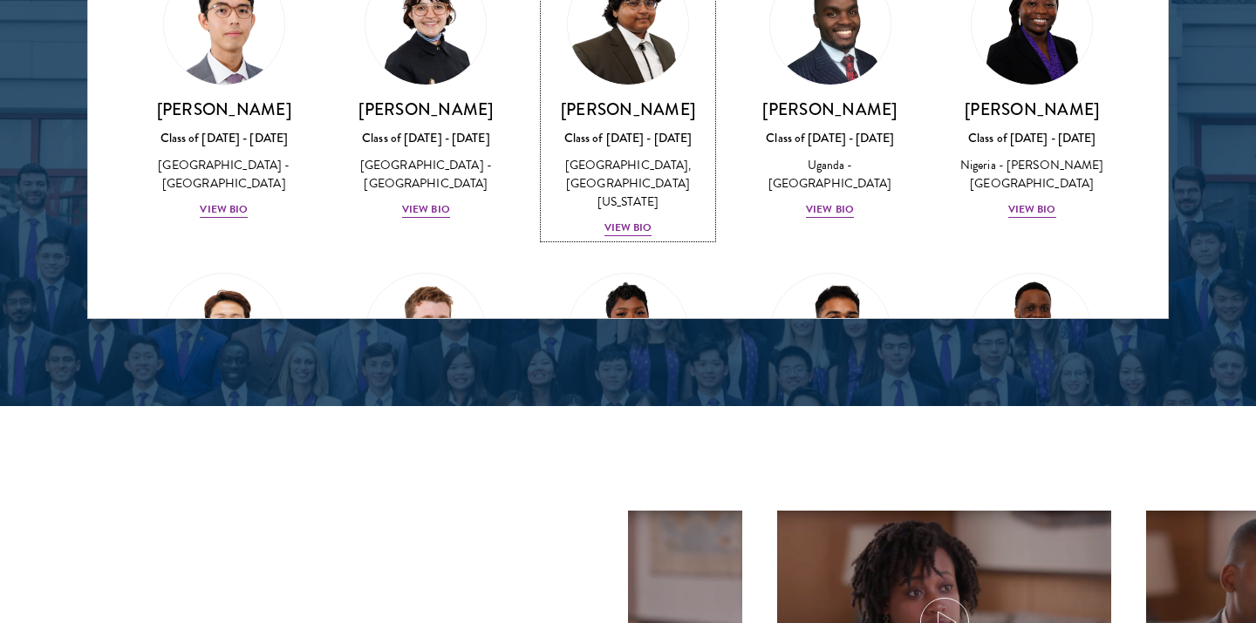
scroll to position [2464, 0]
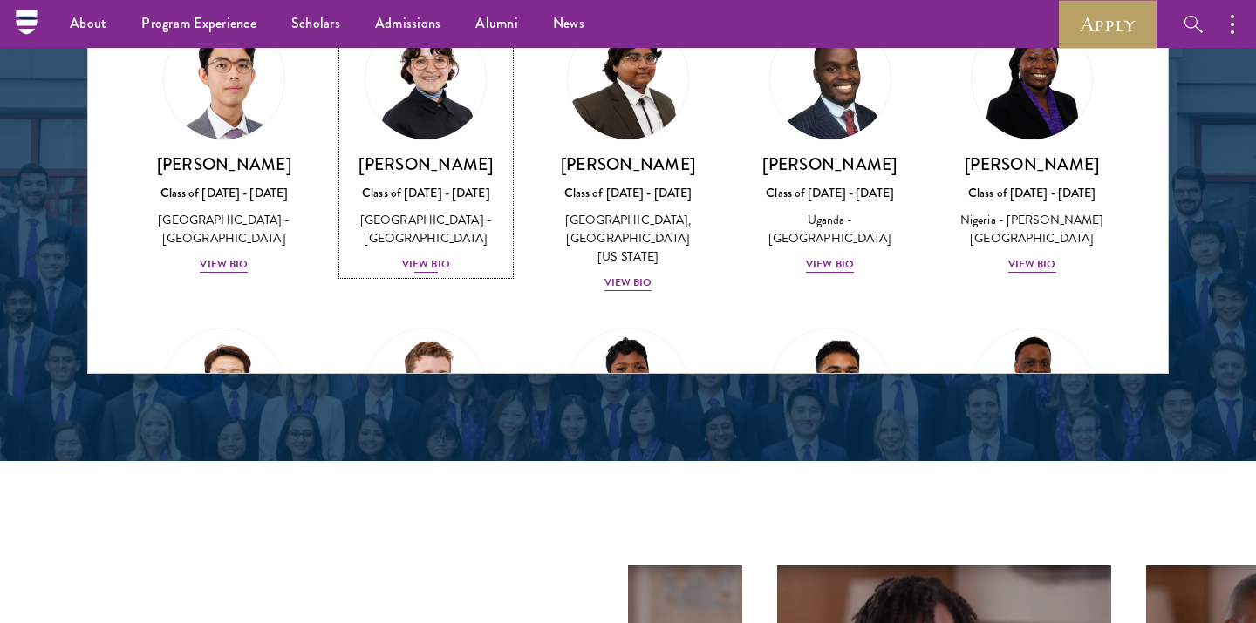
click at [434, 256] on div "View Bio" at bounding box center [426, 264] width 48 height 17
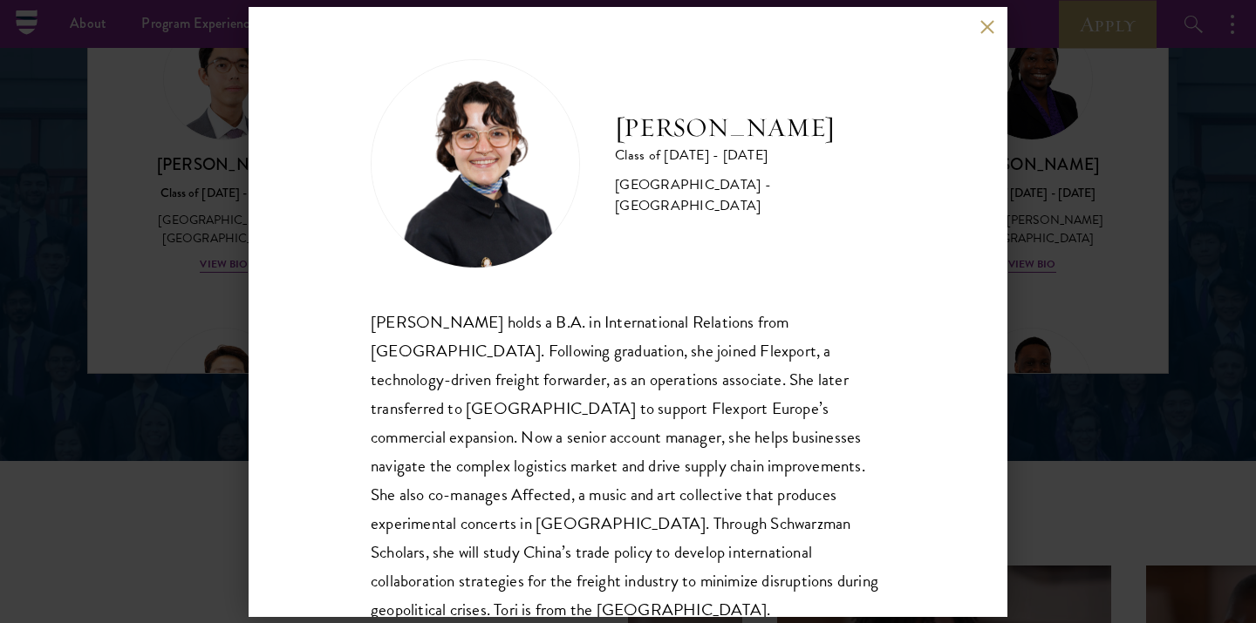
click at [429, 244] on img at bounding box center [475, 163] width 209 height 209
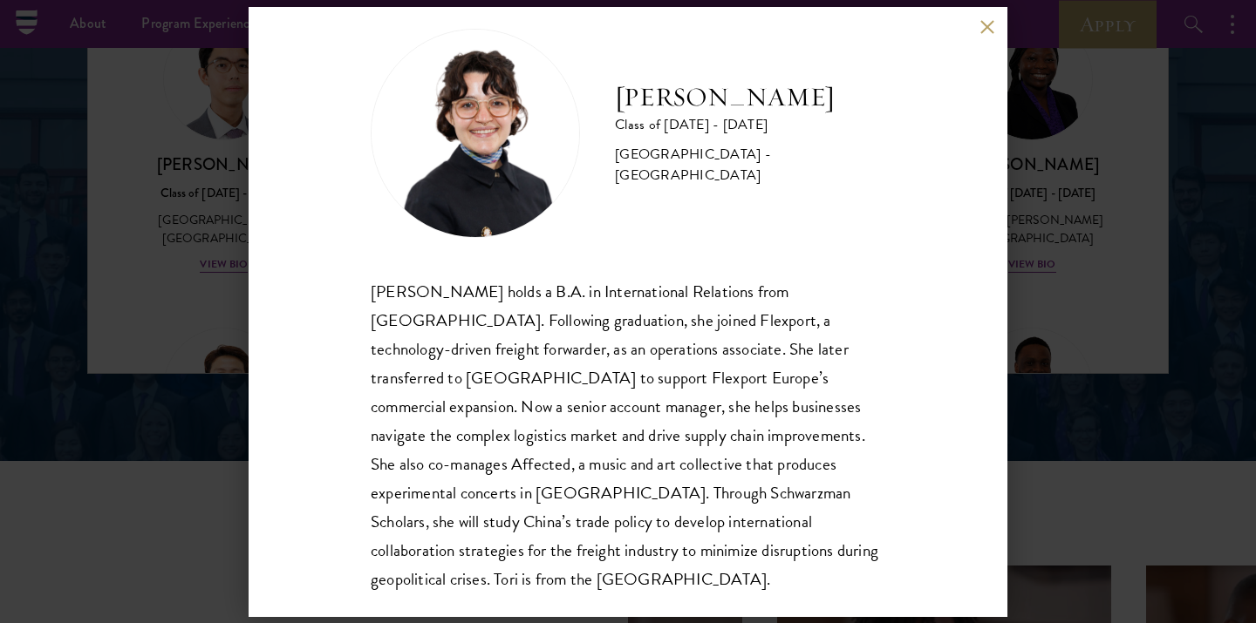
click at [121, 311] on div "Victoria Agostini Class of 2025 - 2026 United States of America - Pomona Colleg…" at bounding box center [628, 311] width 1256 height 623
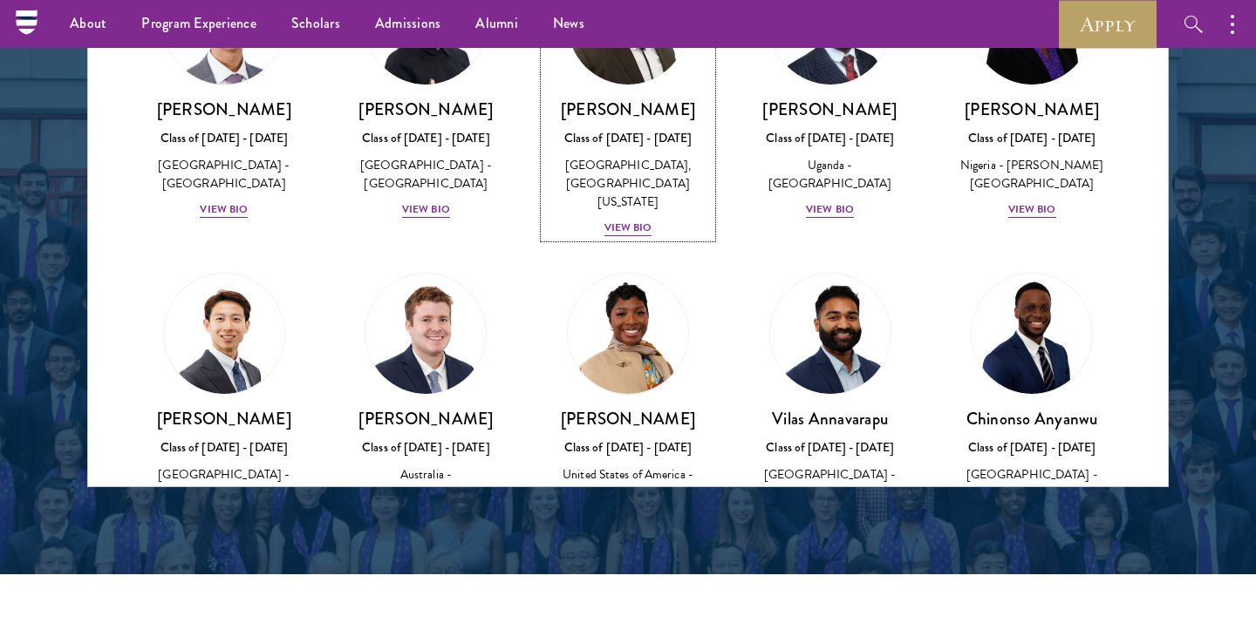
scroll to position [1877, 0]
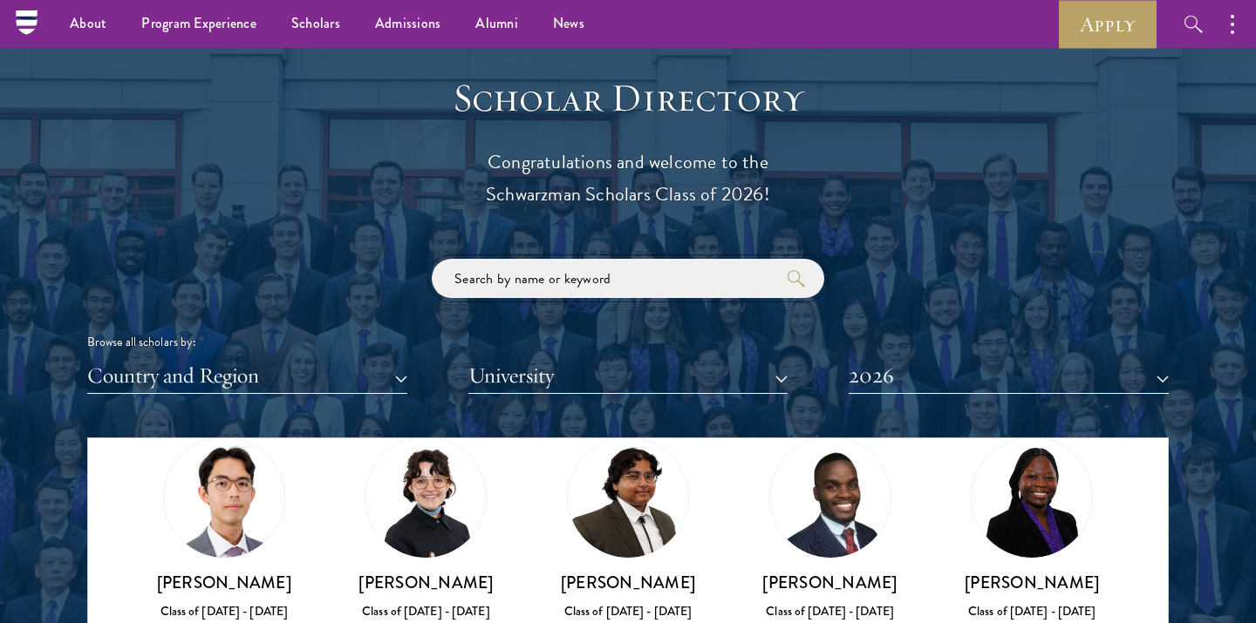
click at [590, 276] on input "search" at bounding box center [628, 278] width 392 height 39
click at [578, 280] on input "search" at bounding box center [628, 278] width 392 height 39
type input "u"
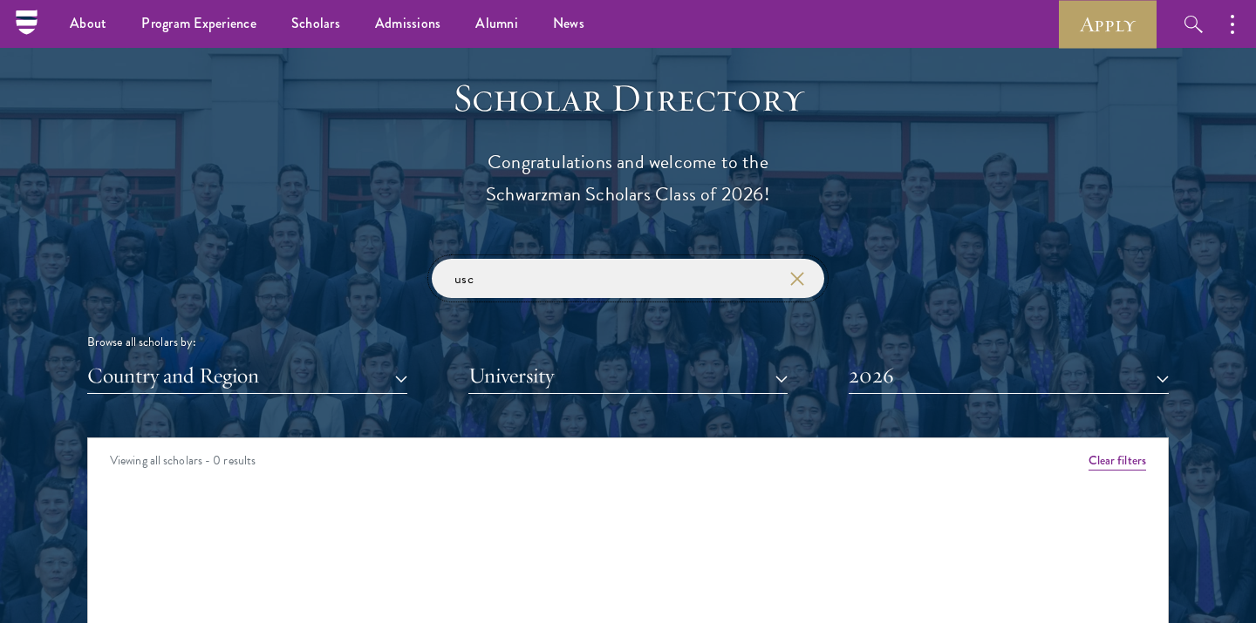
type input "usc"
click button "submit" at bounding box center [0, 0] width 0 height 0
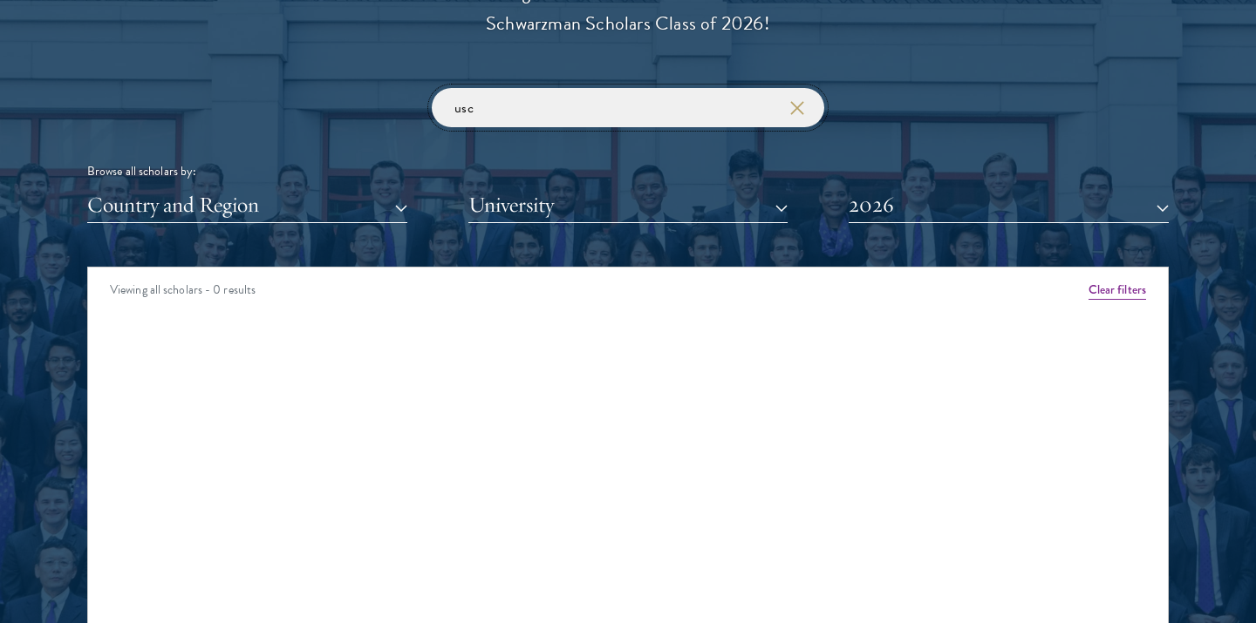
scroll to position [2047, 0]
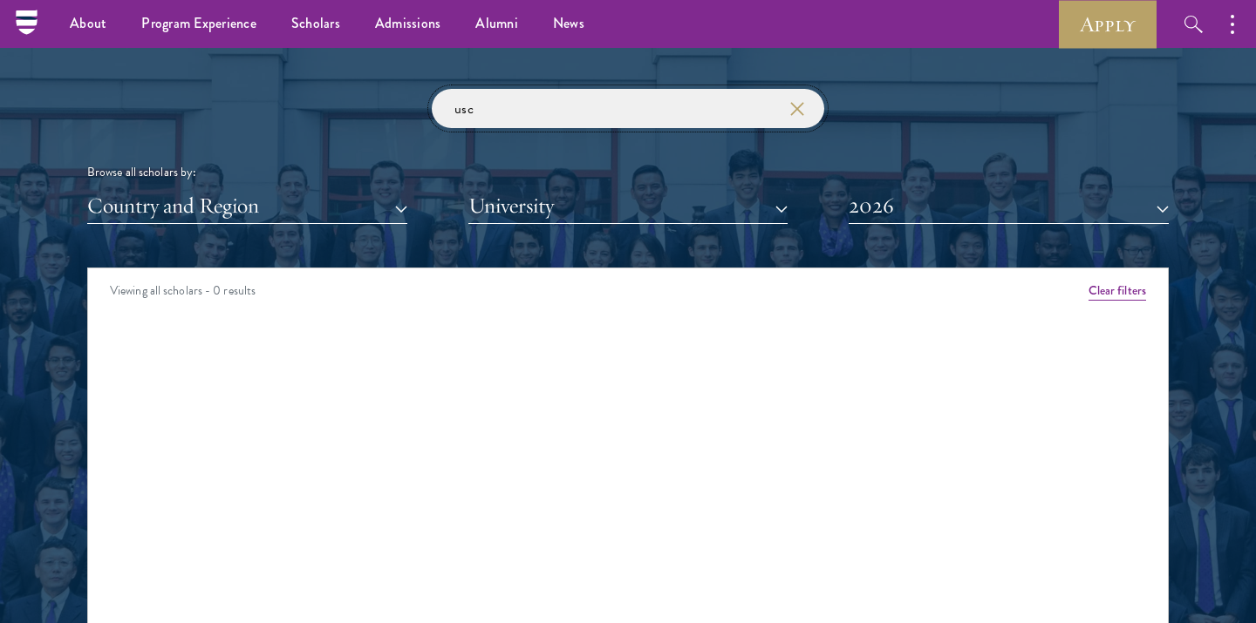
drag, startPoint x: 547, startPoint y: 106, endPoint x: 405, endPoint y: 106, distance: 142.1
click at [405, 106] on div "usc Browse all scholars by: Country and Region All Countries and Regions Afghan…" at bounding box center [627, 156] width 1081 height 135
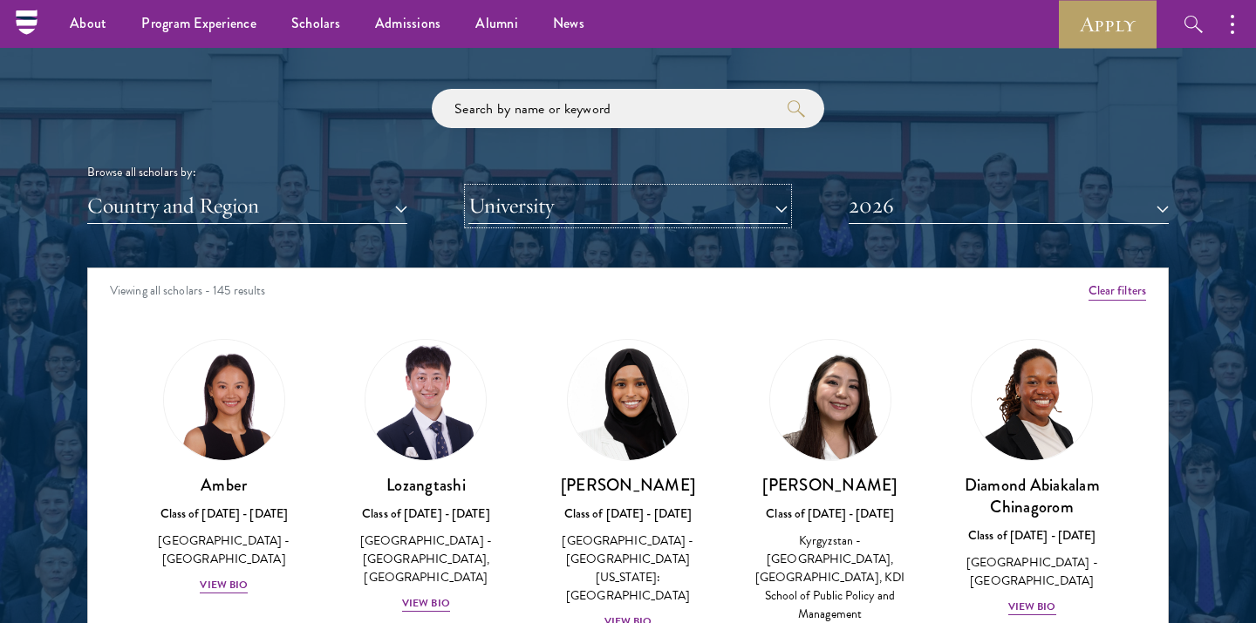
click at [553, 197] on button "University" at bounding box center [628, 206] width 320 height 36
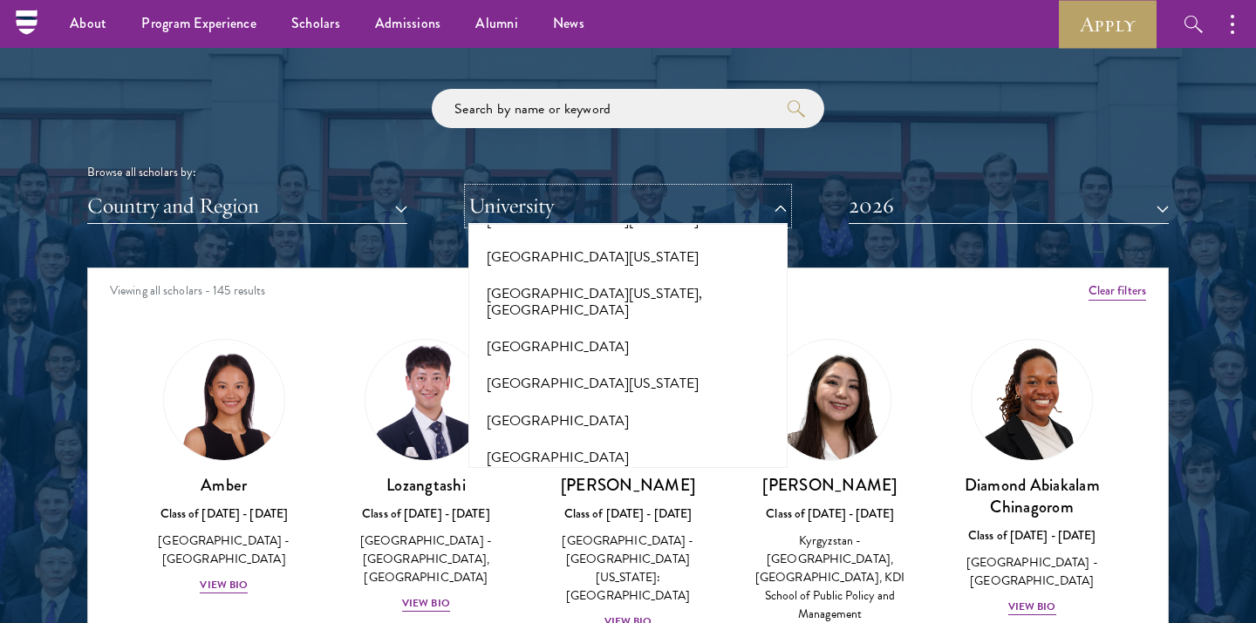
scroll to position [15180, 0]
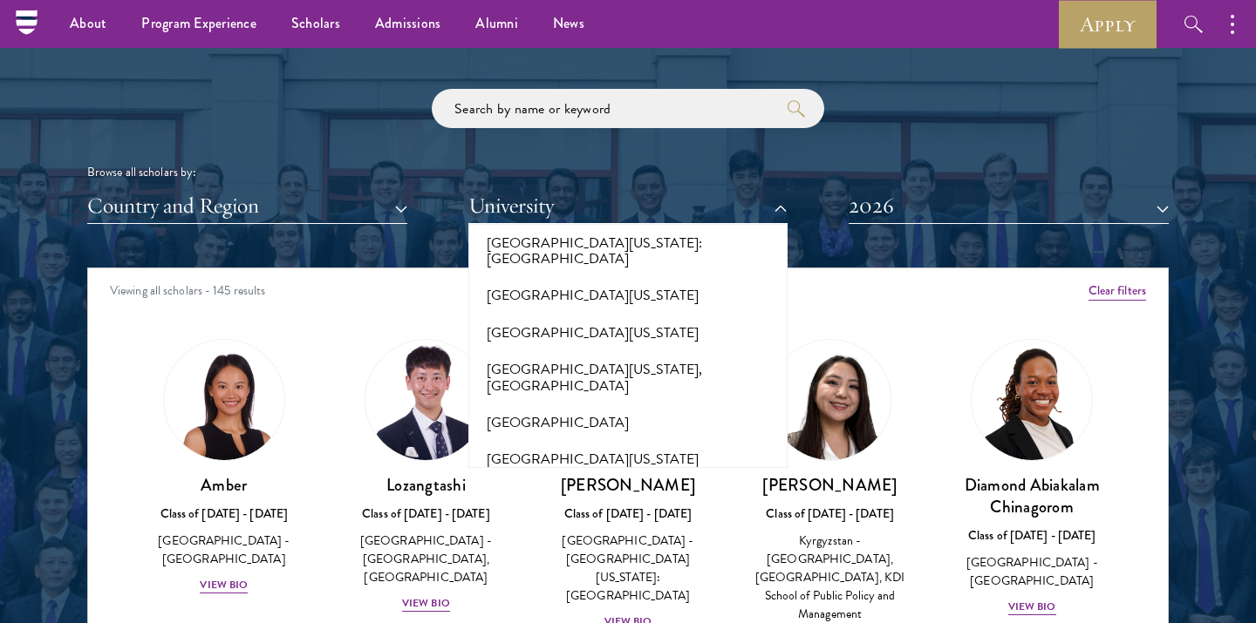
drag, startPoint x: 571, startPoint y: 367, endPoint x: 582, endPoint y: 359, distance: 13.1
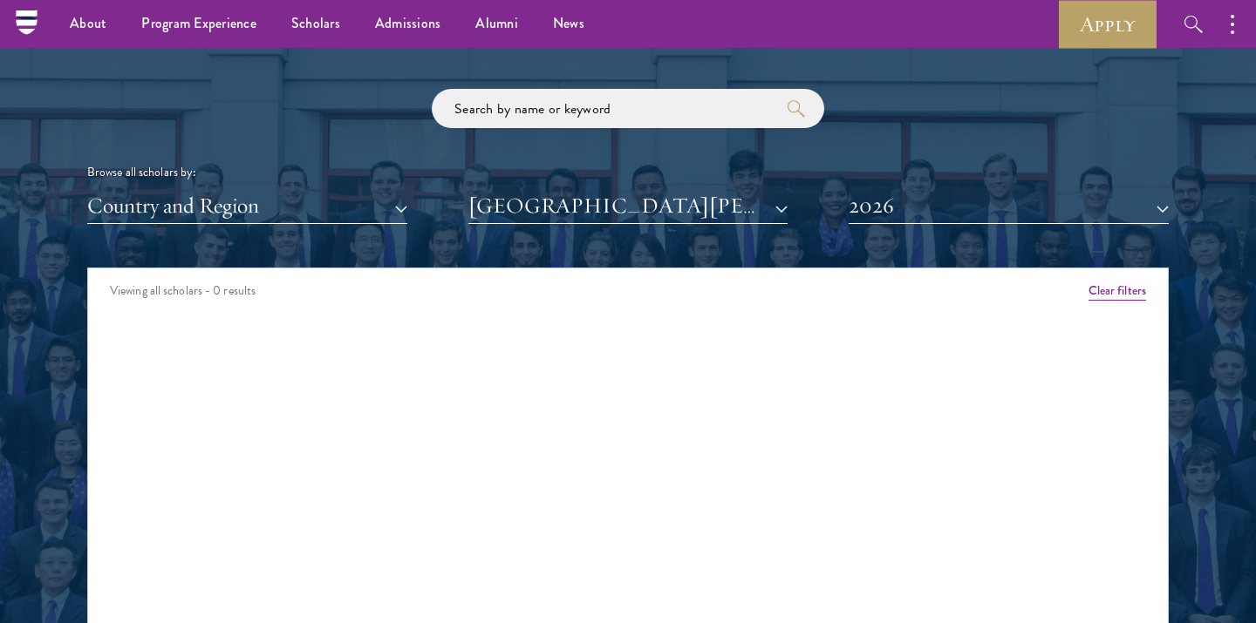
click at [591, 437] on div "Viewing all scholars - 0 results Clear filters Amber Class of 2025 - 2026 China…" at bounding box center [627, 529] width 1081 height 523
click at [658, 197] on button "[GEOGRAPHIC_DATA][PERSON_NAME]" at bounding box center [628, 206] width 320 height 36
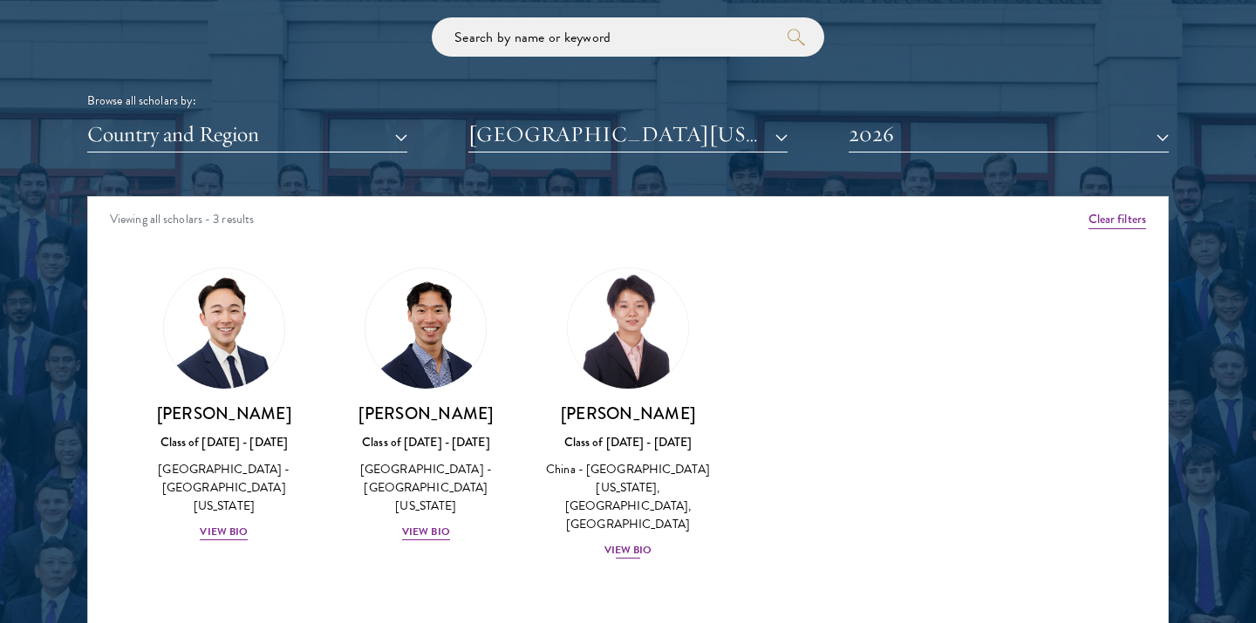
scroll to position [2204, 0]
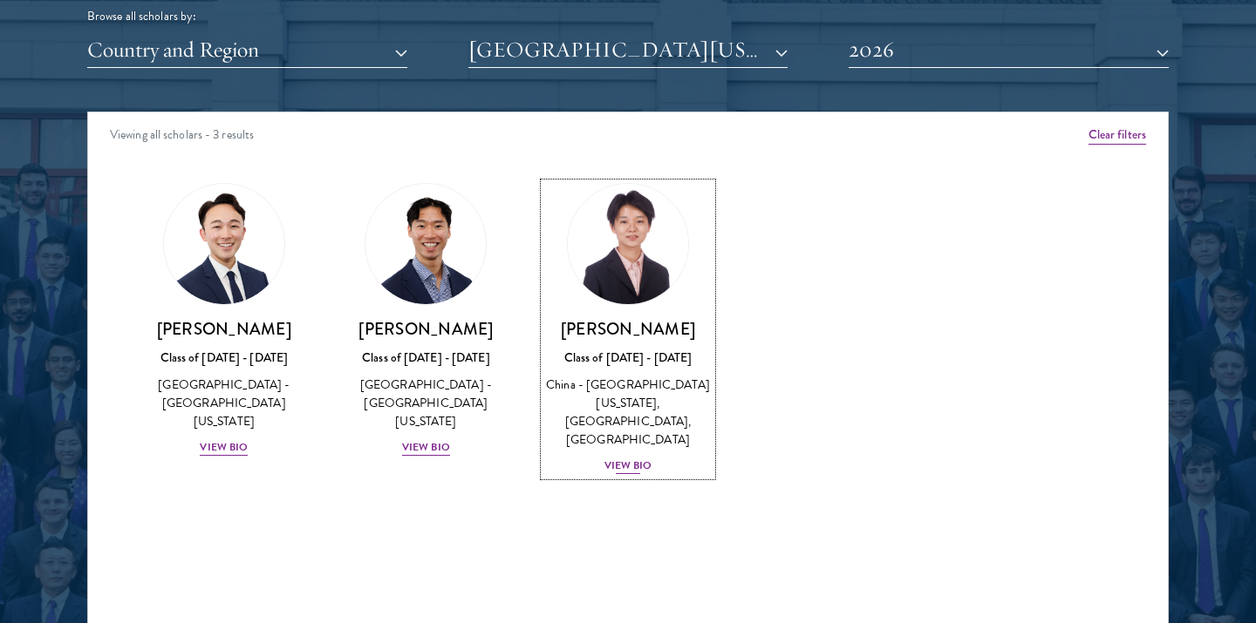
click at [616, 467] on div "View Bio" at bounding box center [628, 466] width 48 height 17
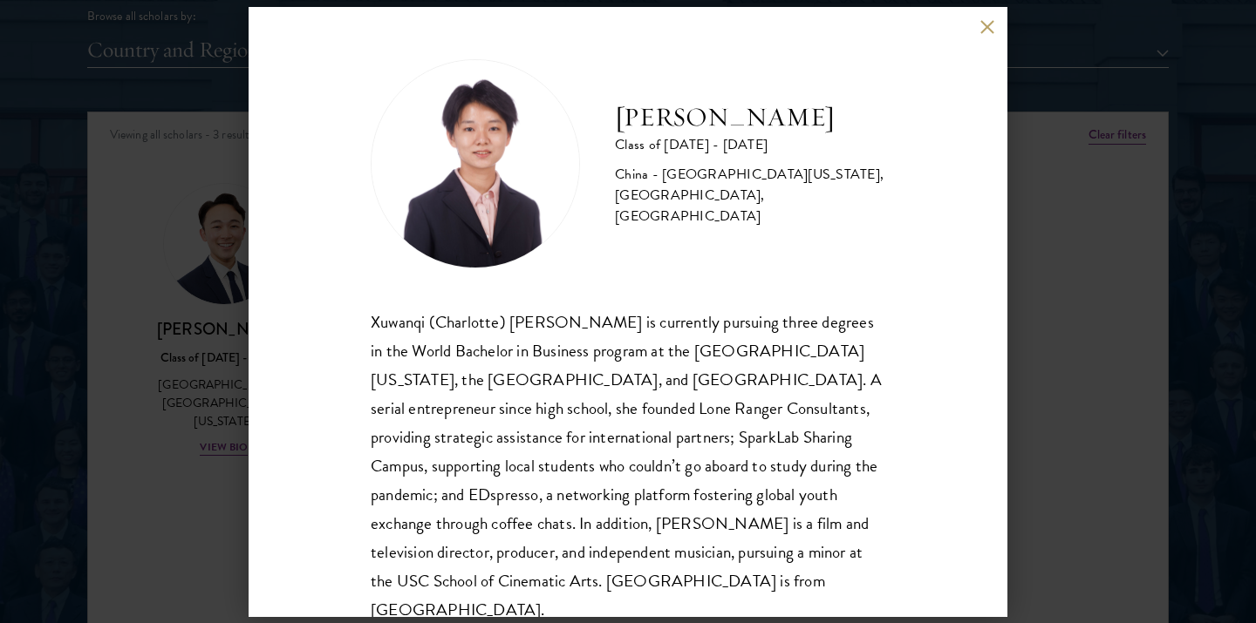
click at [593, 451] on div "Xuwanqi (Charlotte) Wang is currently pursuing three degrees in the World Bache…" at bounding box center [628, 466] width 514 height 317
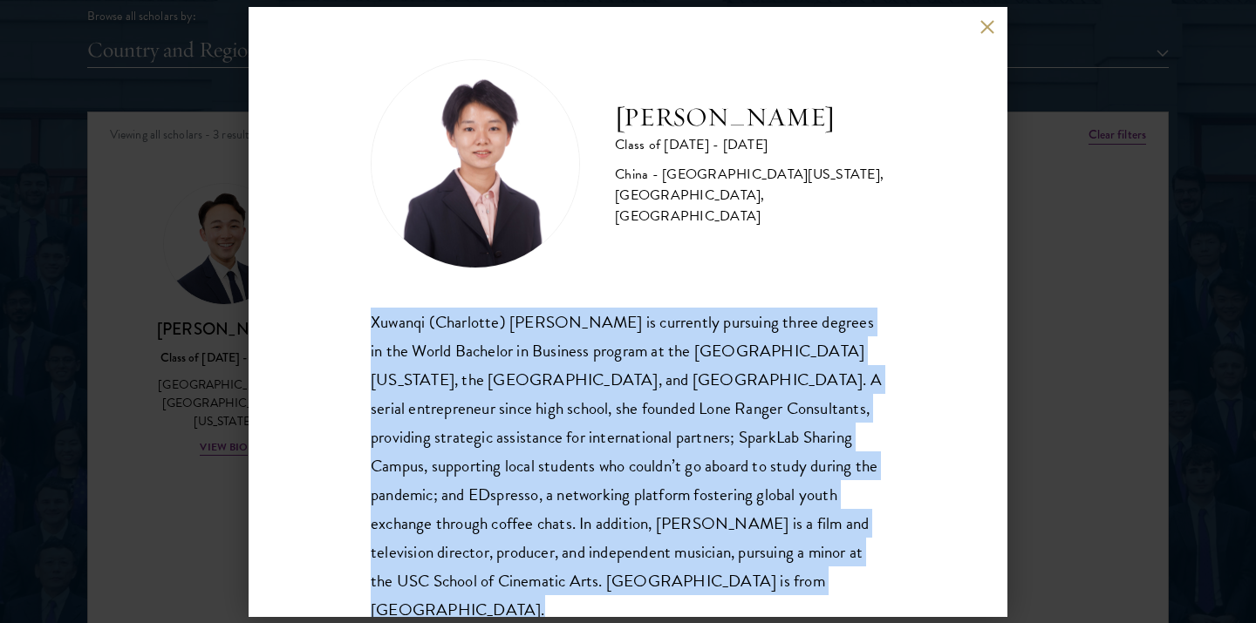
click at [593, 451] on div "Xuwanqi (Charlotte) Wang is currently pursuing three degrees in the World Bache…" at bounding box center [628, 466] width 514 height 317
click at [475, 432] on div "Xuwanqi (Charlotte) Wang is currently pursuing three degrees in the World Bache…" at bounding box center [628, 466] width 514 height 317
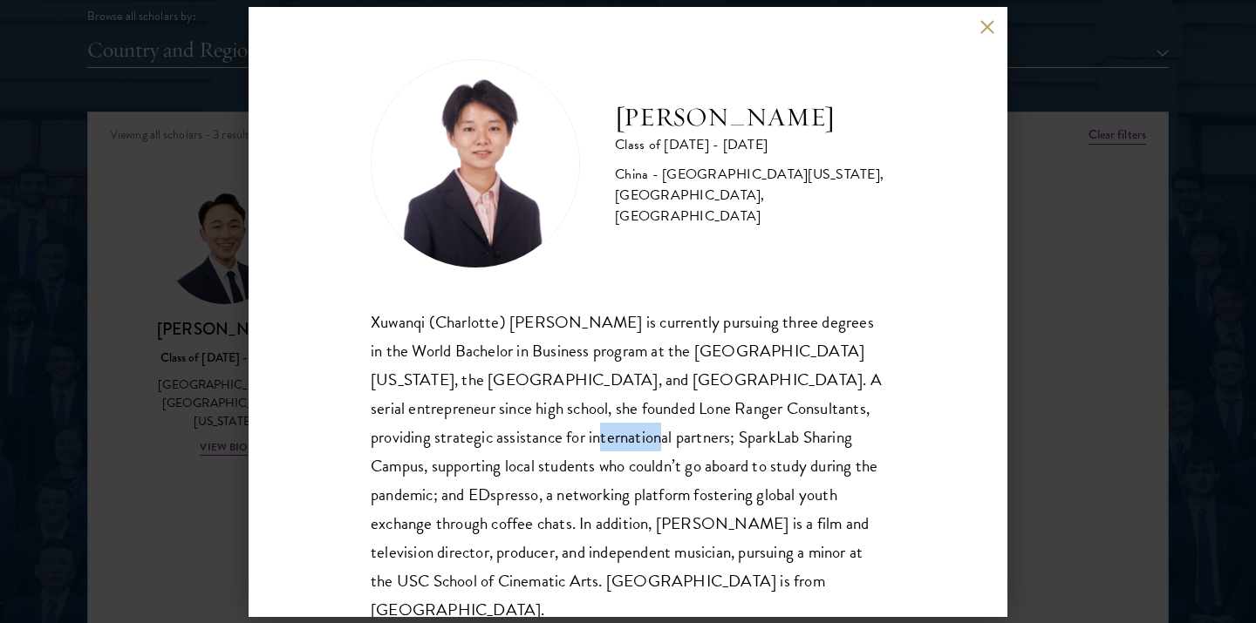
click at [475, 432] on div "Xuwanqi (Charlotte) Wang is currently pursuing three degrees in the World Bache…" at bounding box center [628, 466] width 514 height 317
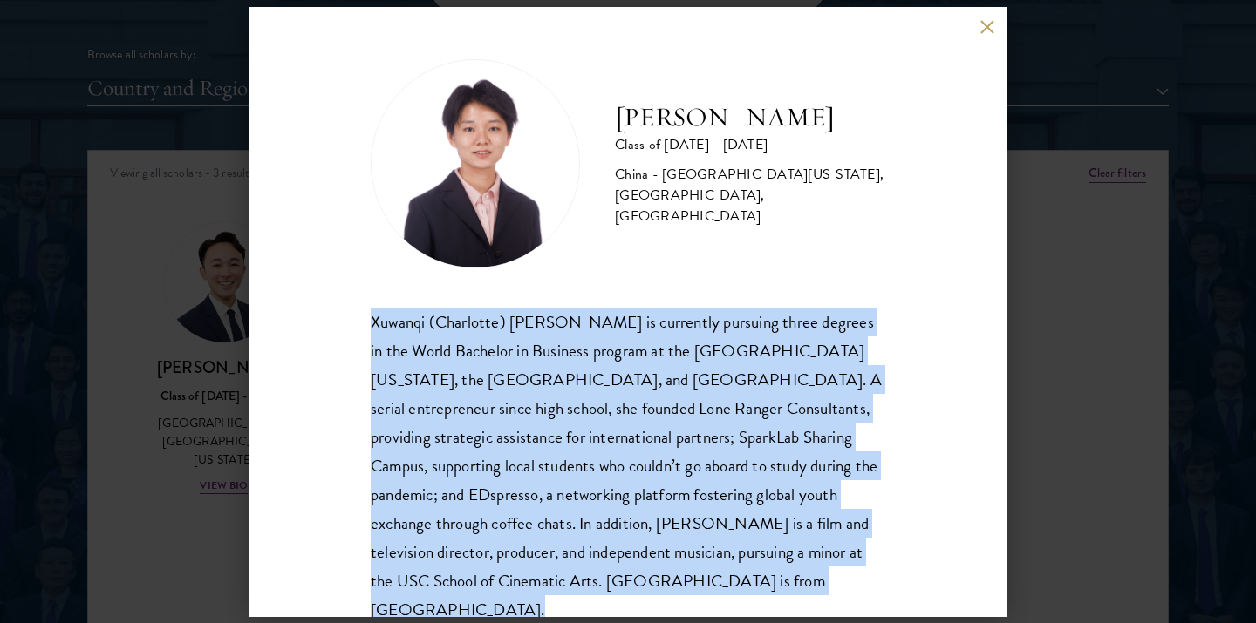
copy body "Xuwanqi (Charlotte) Wang is currently pursuing three degrees in the World Bache…"
click at [176, 385] on div "Charlotte Wang Class of 2025 - 2026 China - University of Southern California, …" at bounding box center [628, 311] width 1256 height 623
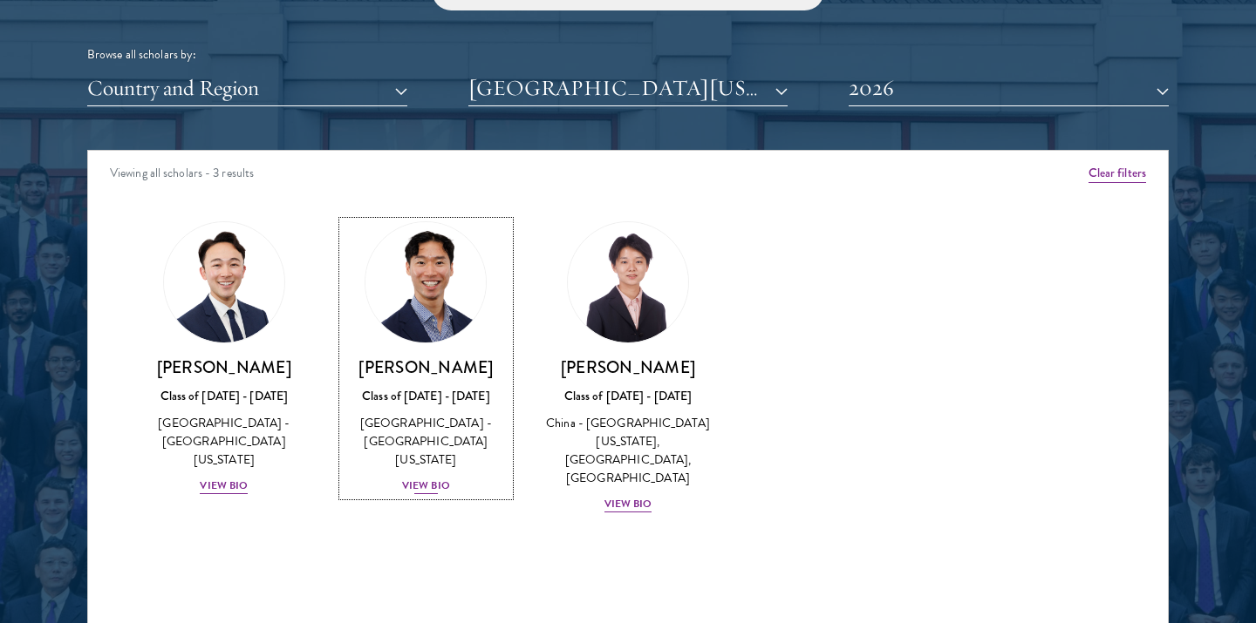
click at [415, 478] on div "View Bio" at bounding box center [426, 486] width 48 height 17
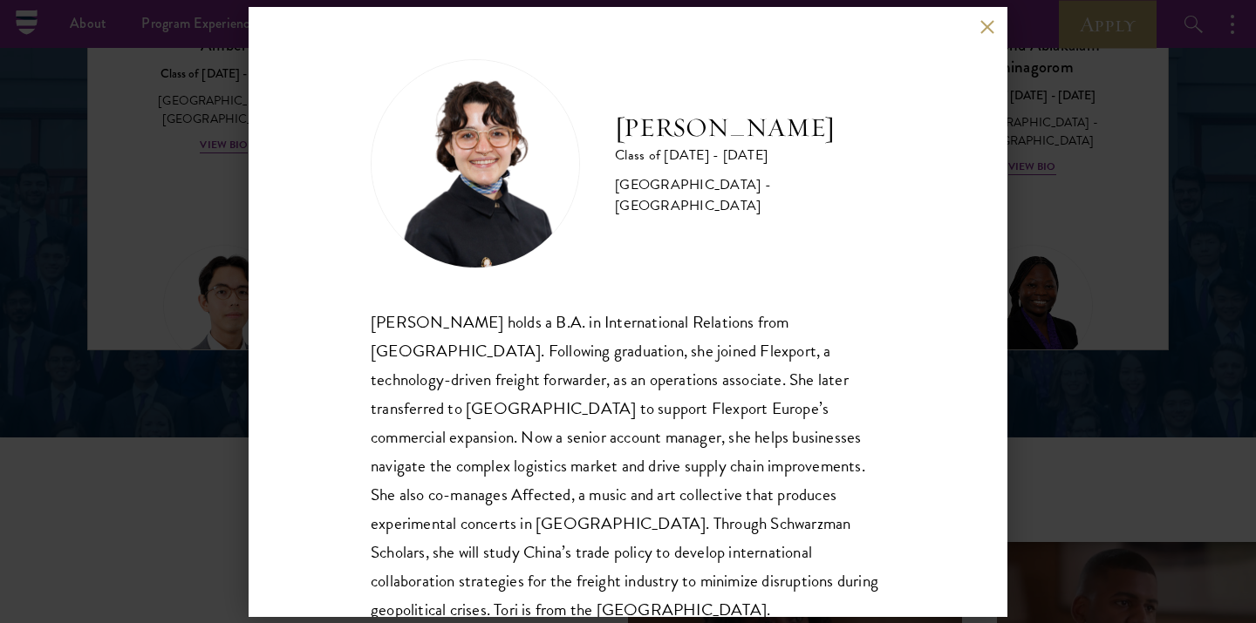
scroll to position [2470, 0]
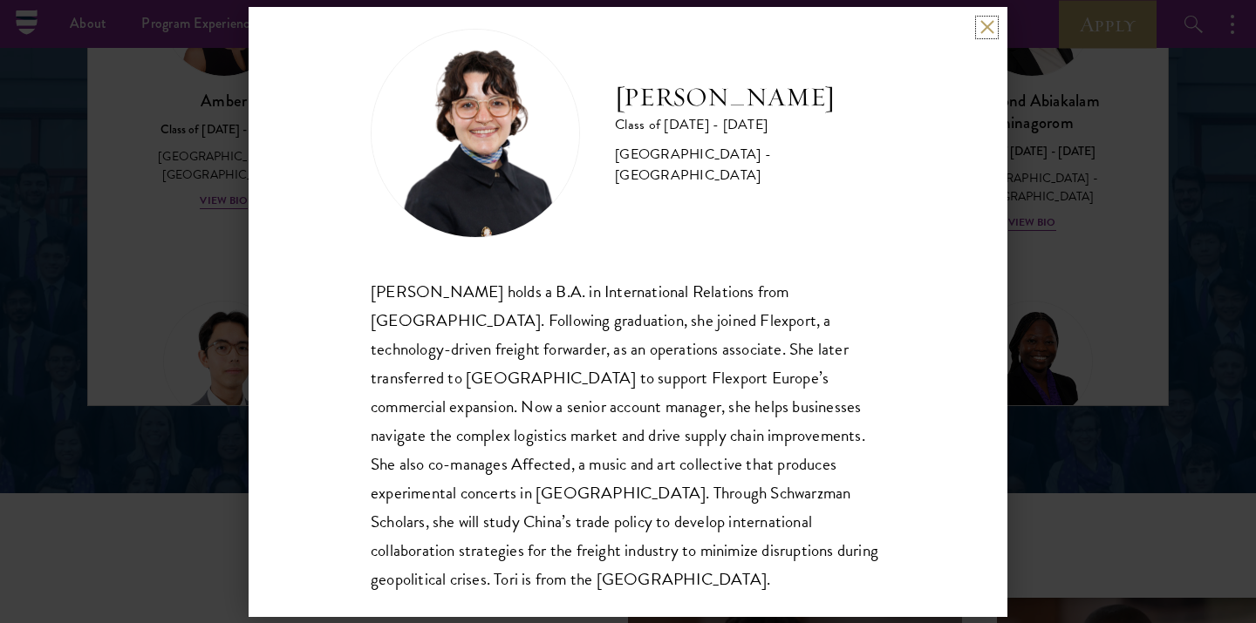
click at [993, 25] on button at bounding box center [986, 27] width 15 height 15
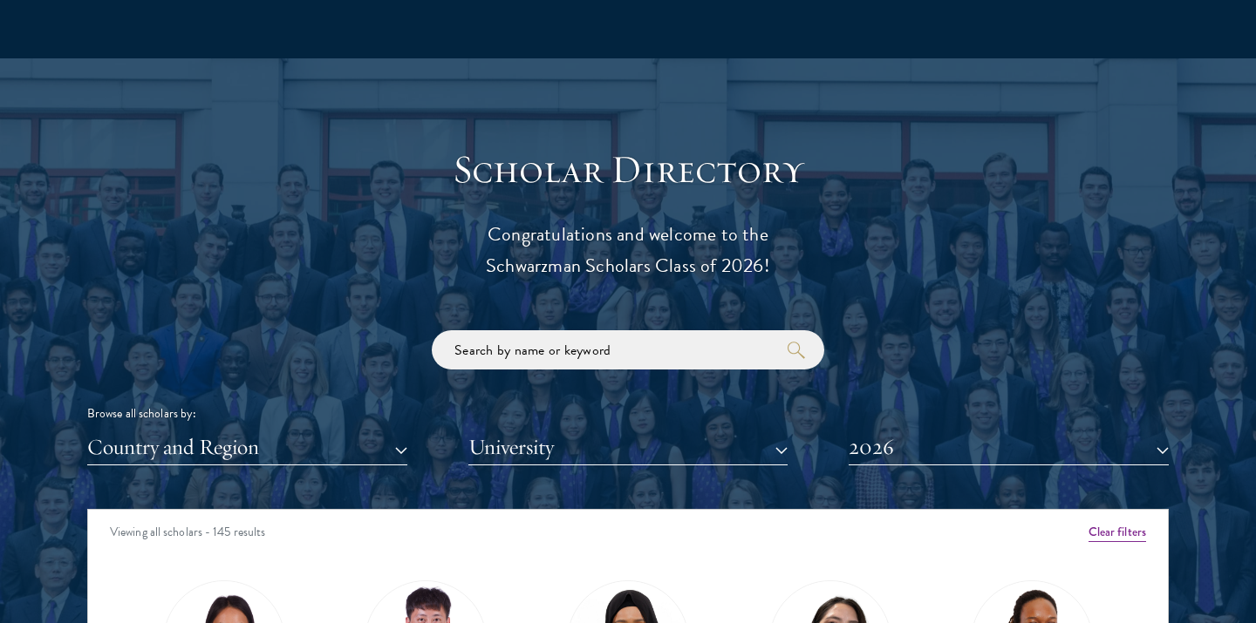
scroll to position [1851, 0]
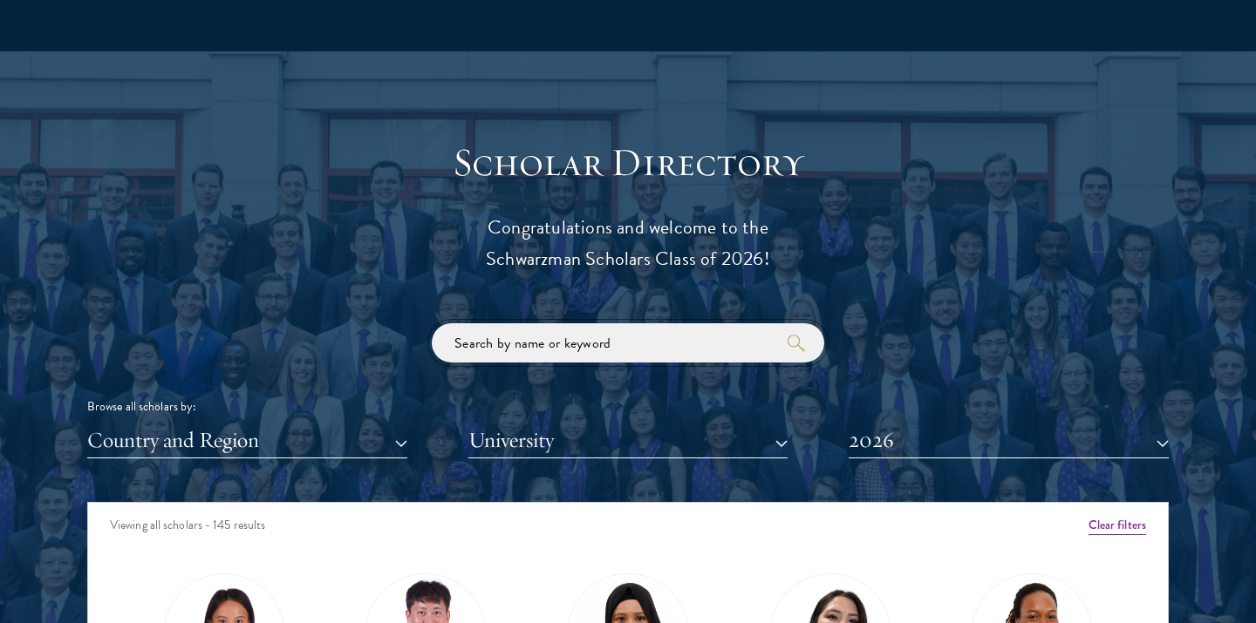
click at [640, 324] on input "search" at bounding box center [628, 343] width 392 height 39
click button "submit" at bounding box center [0, 0] width 0 height 0
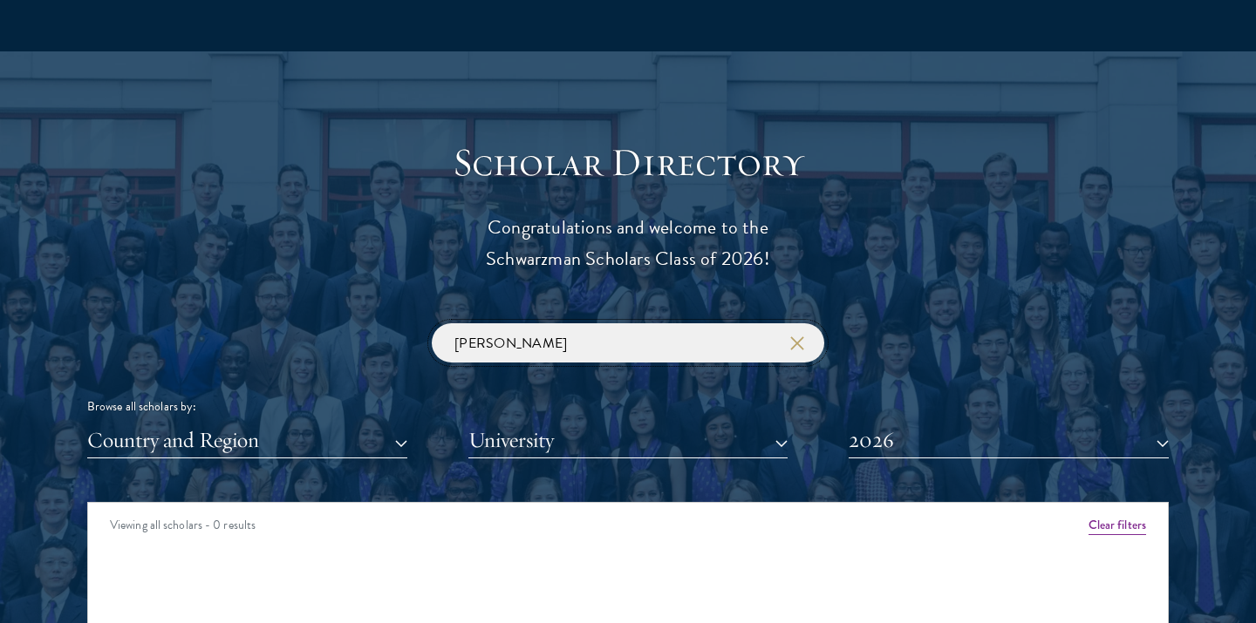
scroll to position [1963, 0]
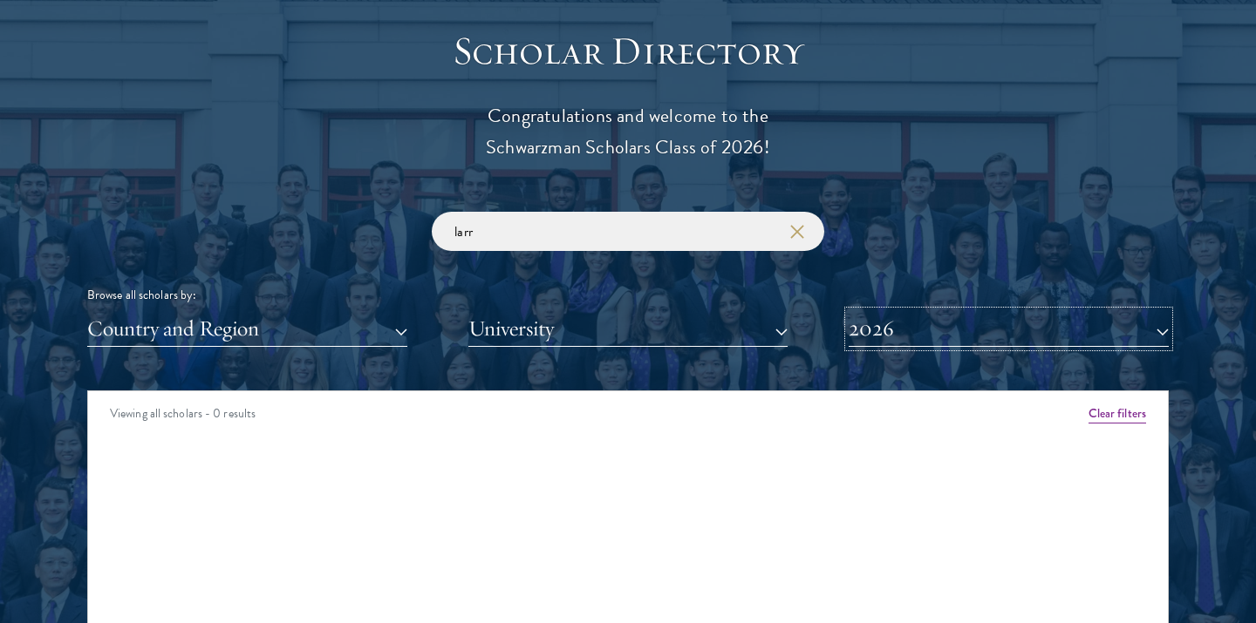
click at [969, 311] on button "2026" at bounding box center [1008, 329] width 320 height 36
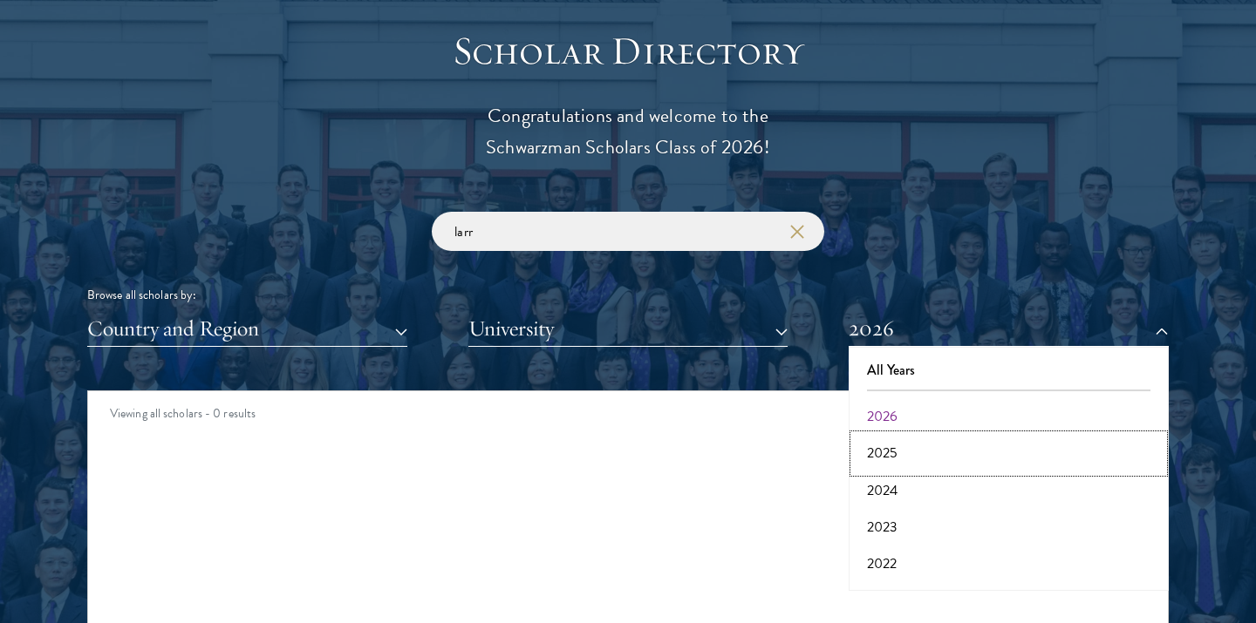
click at [919, 435] on button "2025" at bounding box center [1009, 453] width 310 height 37
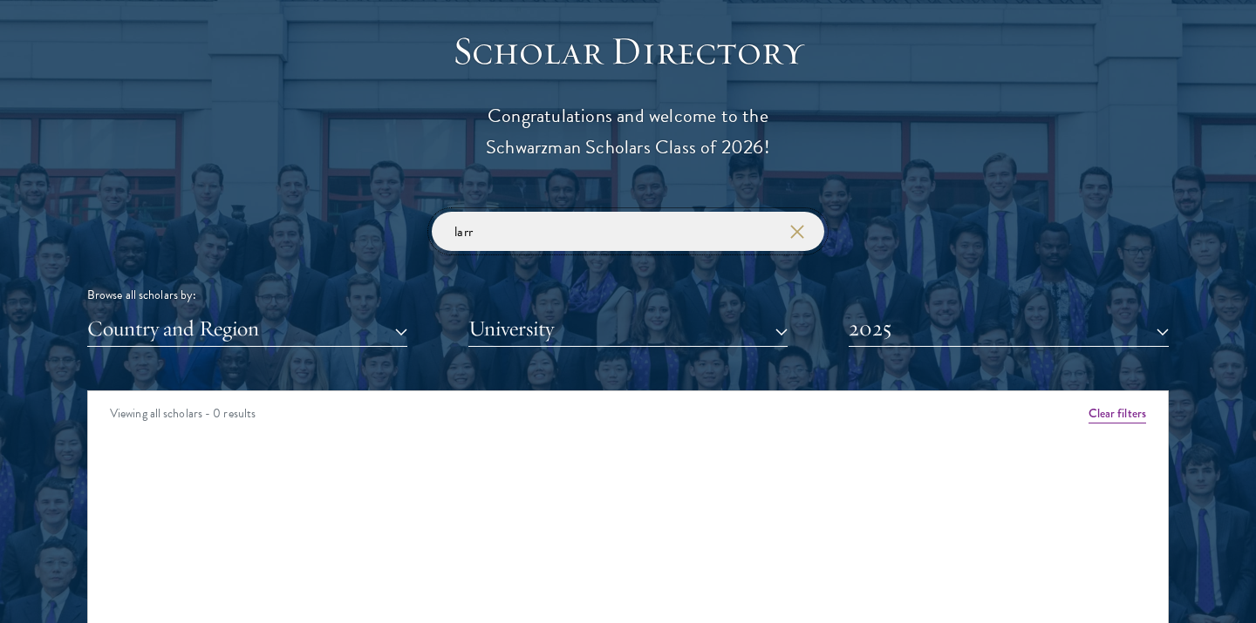
click at [547, 212] on input "larr" at bounding box center [628, 231] width 392 height 39
type input "[PERSON_NAME]"
click button "submit" at bounding box center [0, 0] width 0 height 0
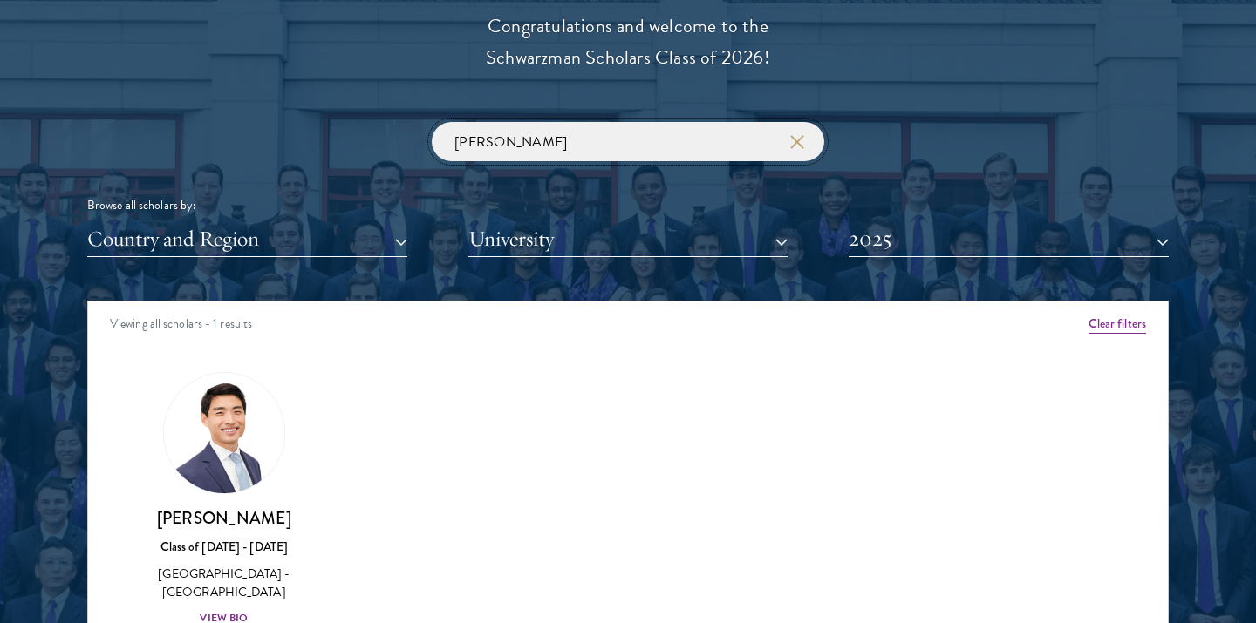
scroll to position [2061, 0]
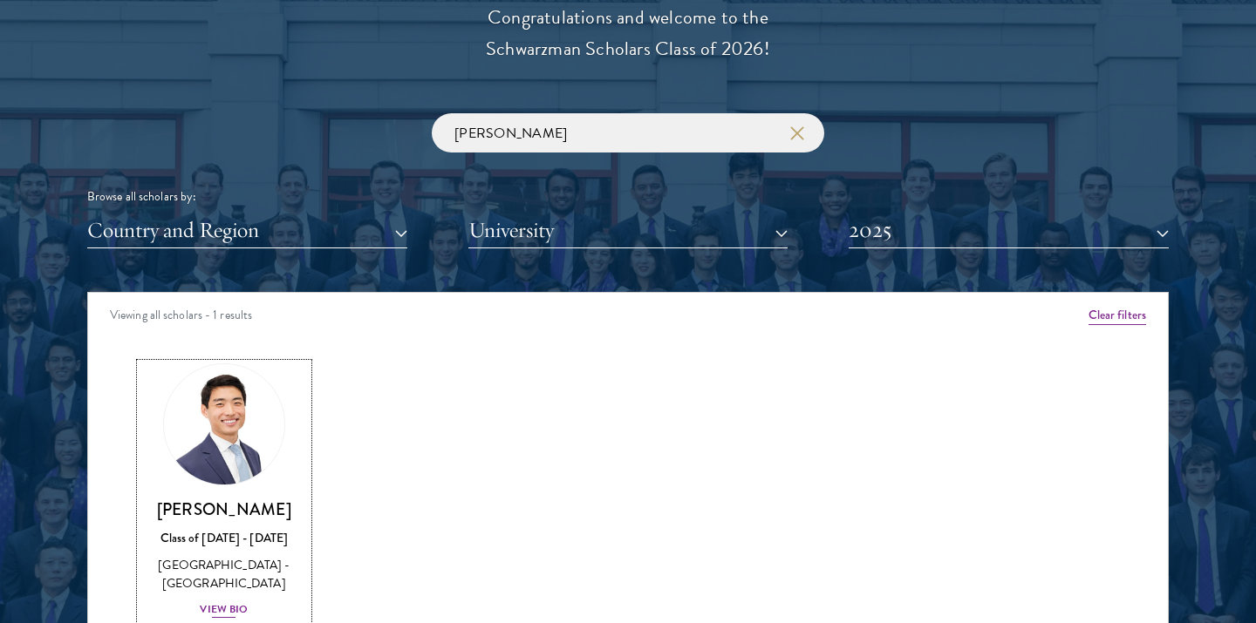
click at [216, 556] on div "[GEOGRAPHIC_DATA] - [GEOGRAPHIC_DATA]" at bounding box center [223, 574] width 167 height 37
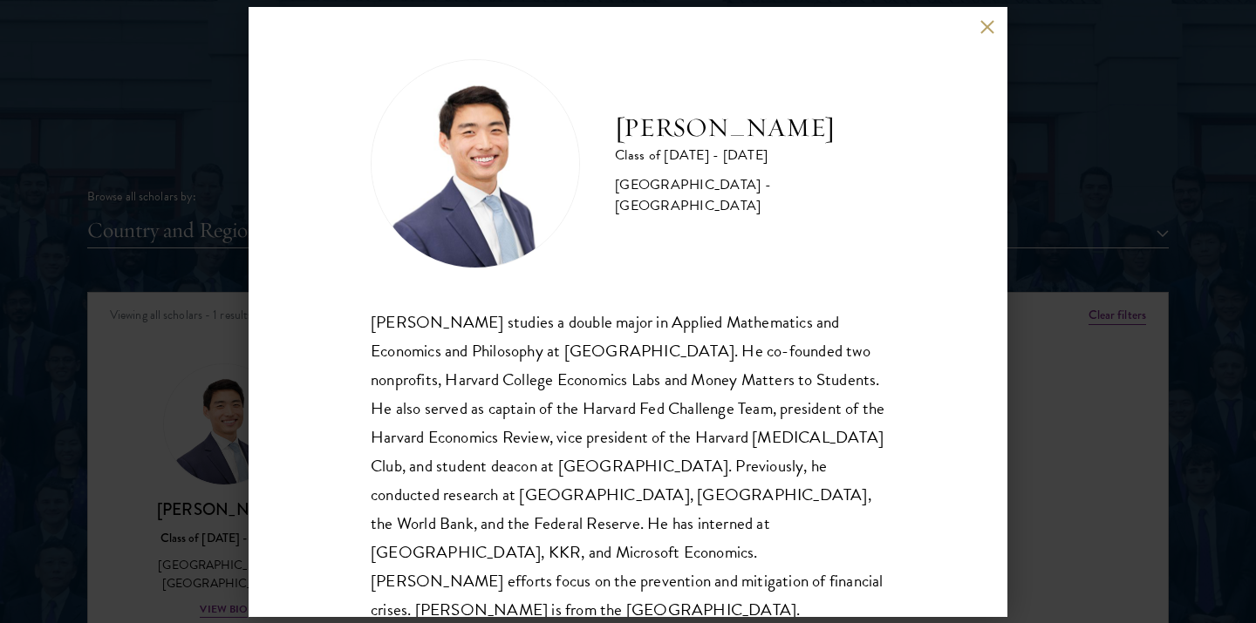
scroll to position [31, 0]
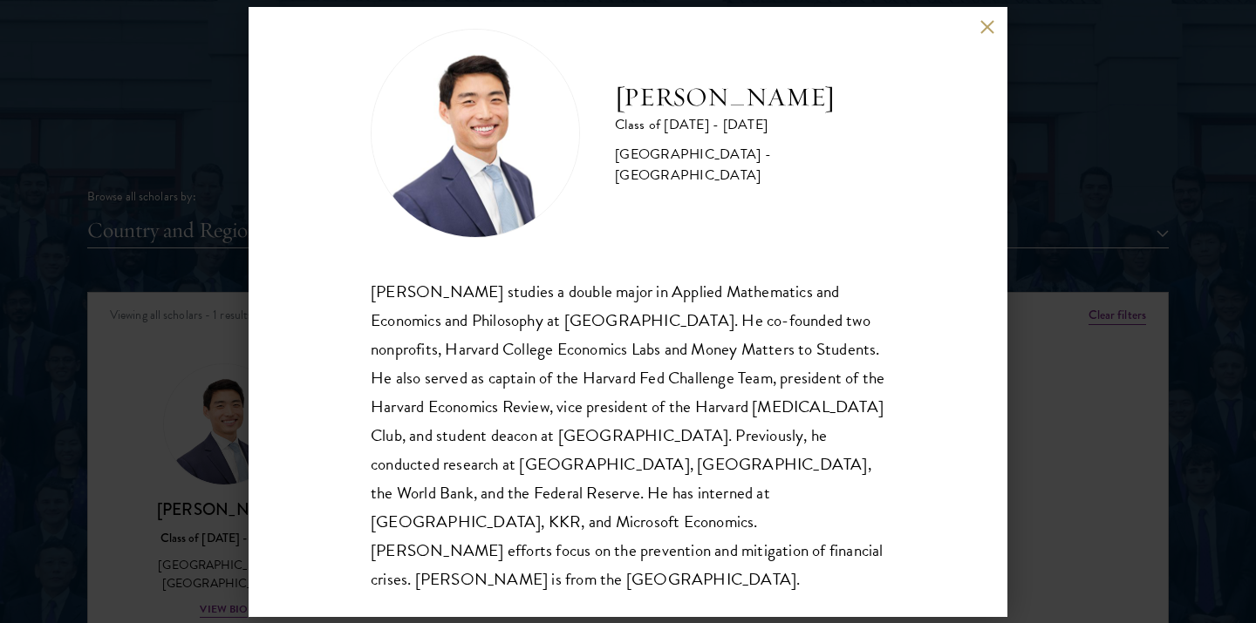
click at [470, 426] on div "[PERSON_NAME] studies a double major in Applied Mathematics and Economics and P…" at bounding box center [628, 435] width 514 height 317
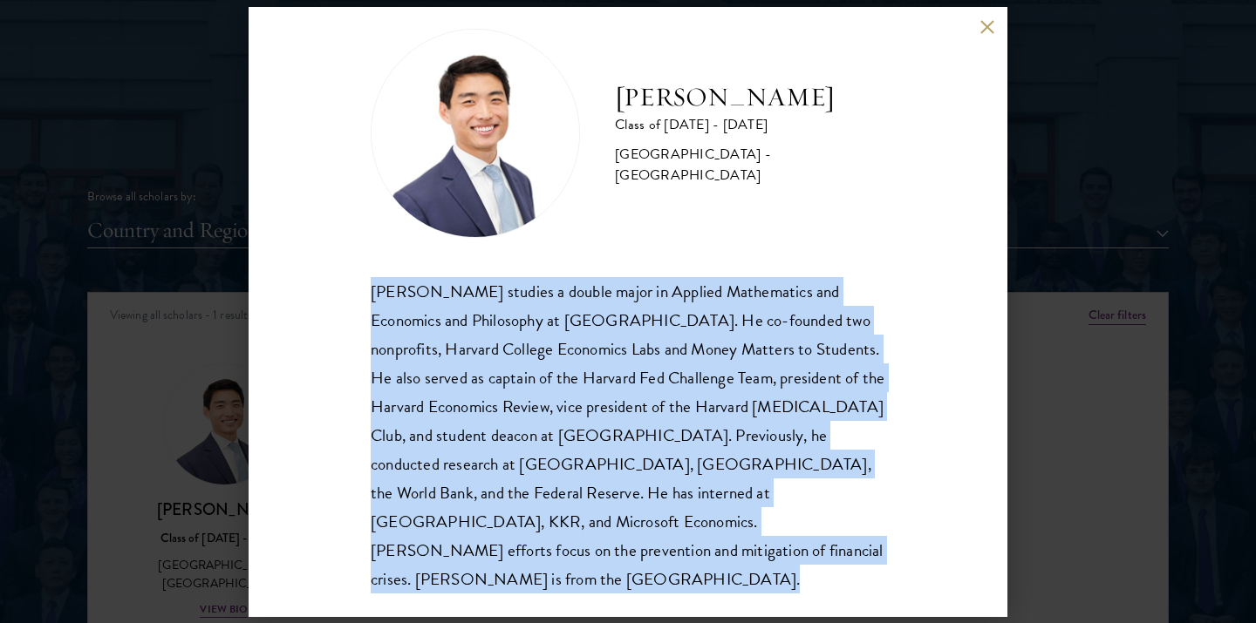
click at [470, 426] on div "[PERSON_NAME] studies a double major in Applied Mathematics and Economics and P…" at bounding box center [628, 435] width 514 height 317
copy body "[PERSON_NAME] studies a double major in Applied Mathematics and Economics and P…"
